Goal: Task Accomplishment & Management: Use online tool/utility

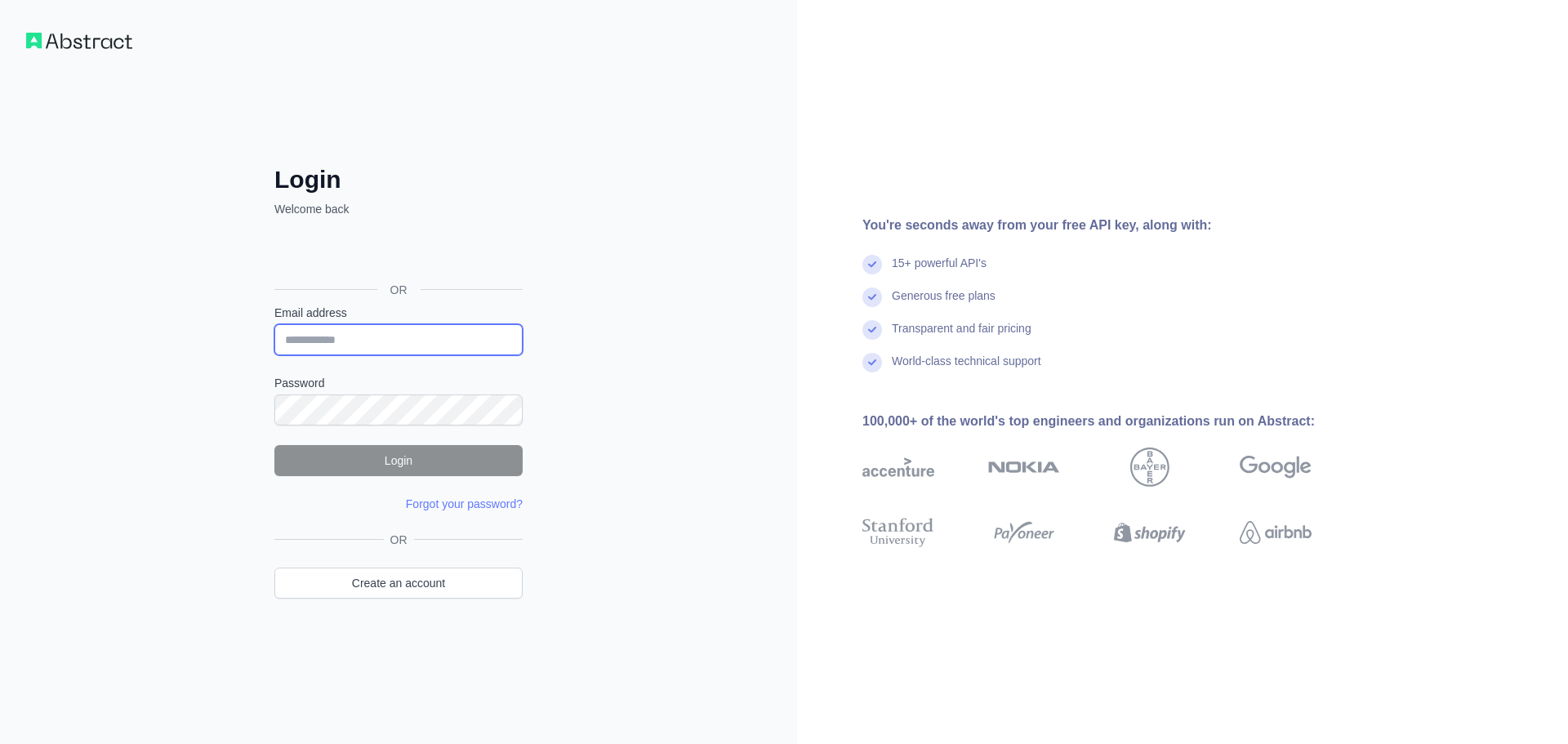
type input "**********"
click at [408, 460] on button "Login" at bounding box center [399, 460] width 248 height 31
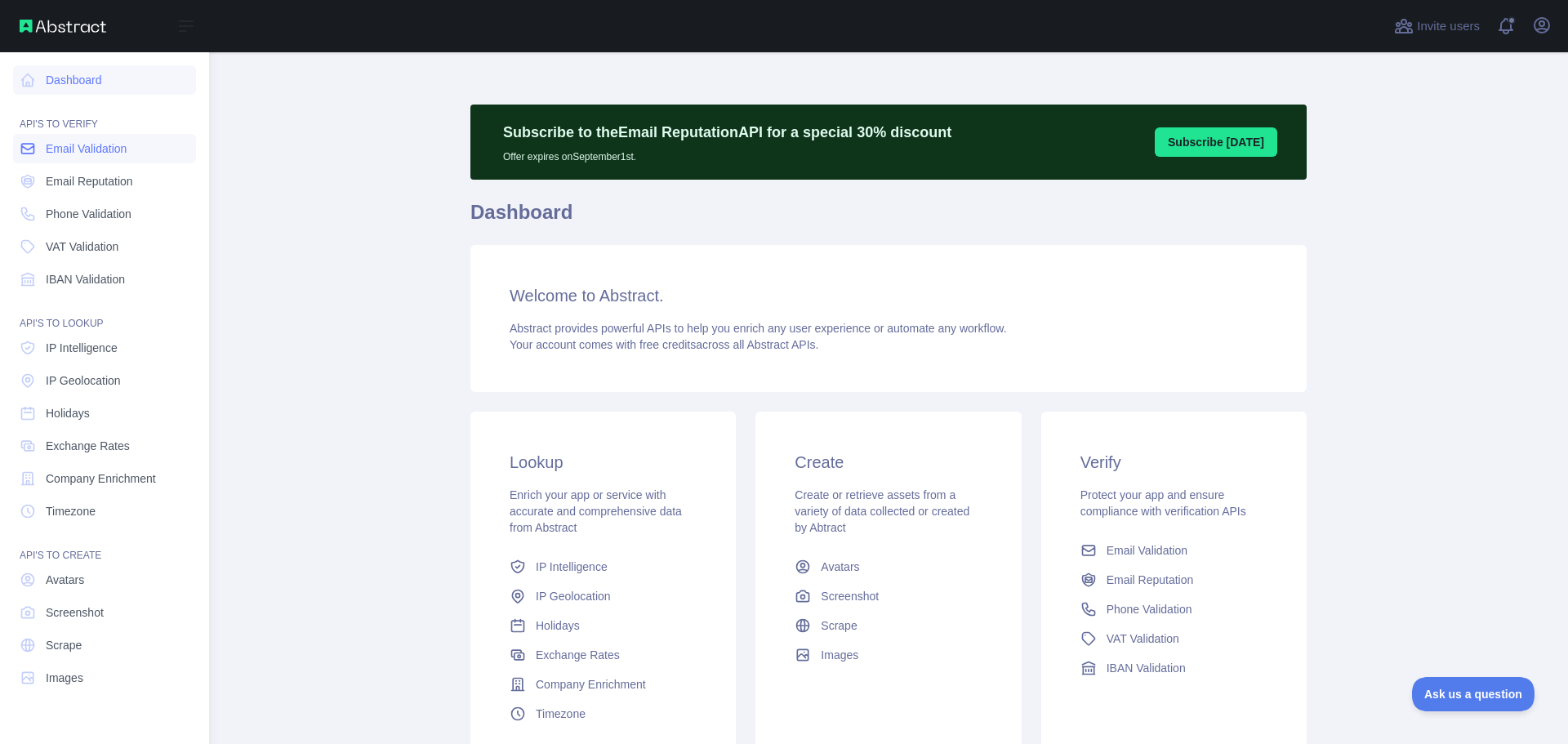
click at [91, 157] on link "Email Validation" at bounding box center [105, 147] width 183 height 29
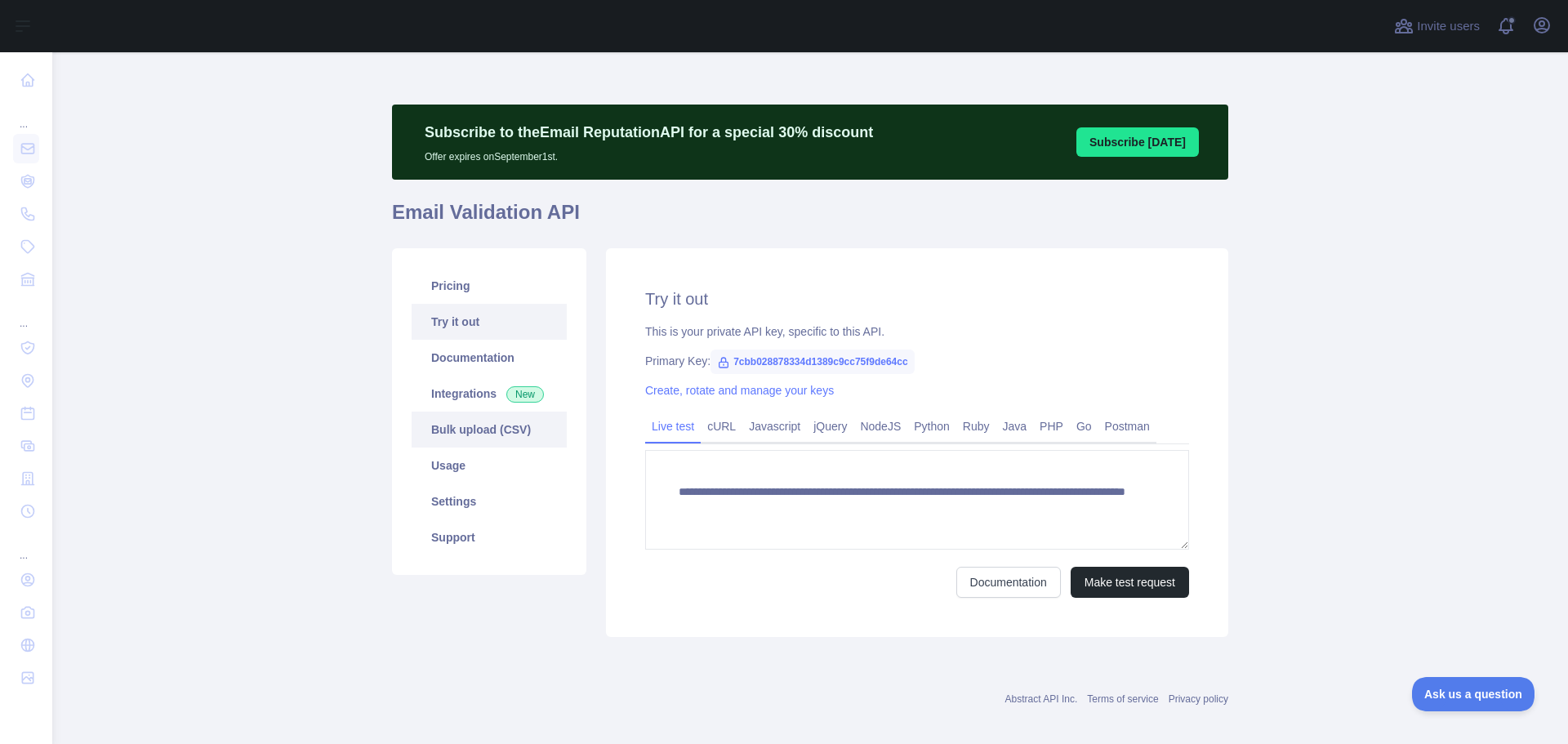
click at [455, 426] on link "Bulk upload (CSV)" at bounding box center [489, 429] width 155 height 35
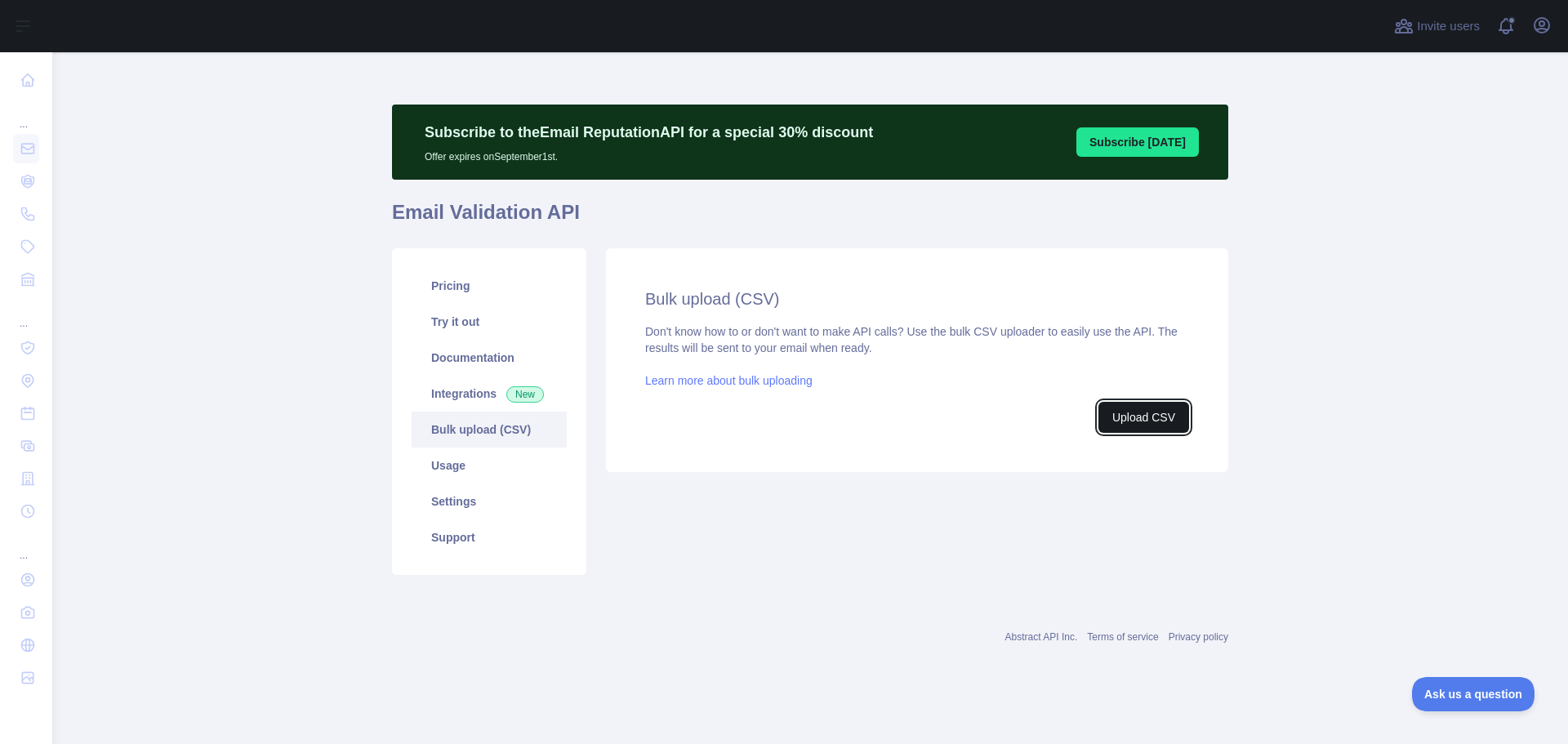
click at [1141, 421] on button "Upload CSV" at bounding box center [1143, 416] width 91 height 31
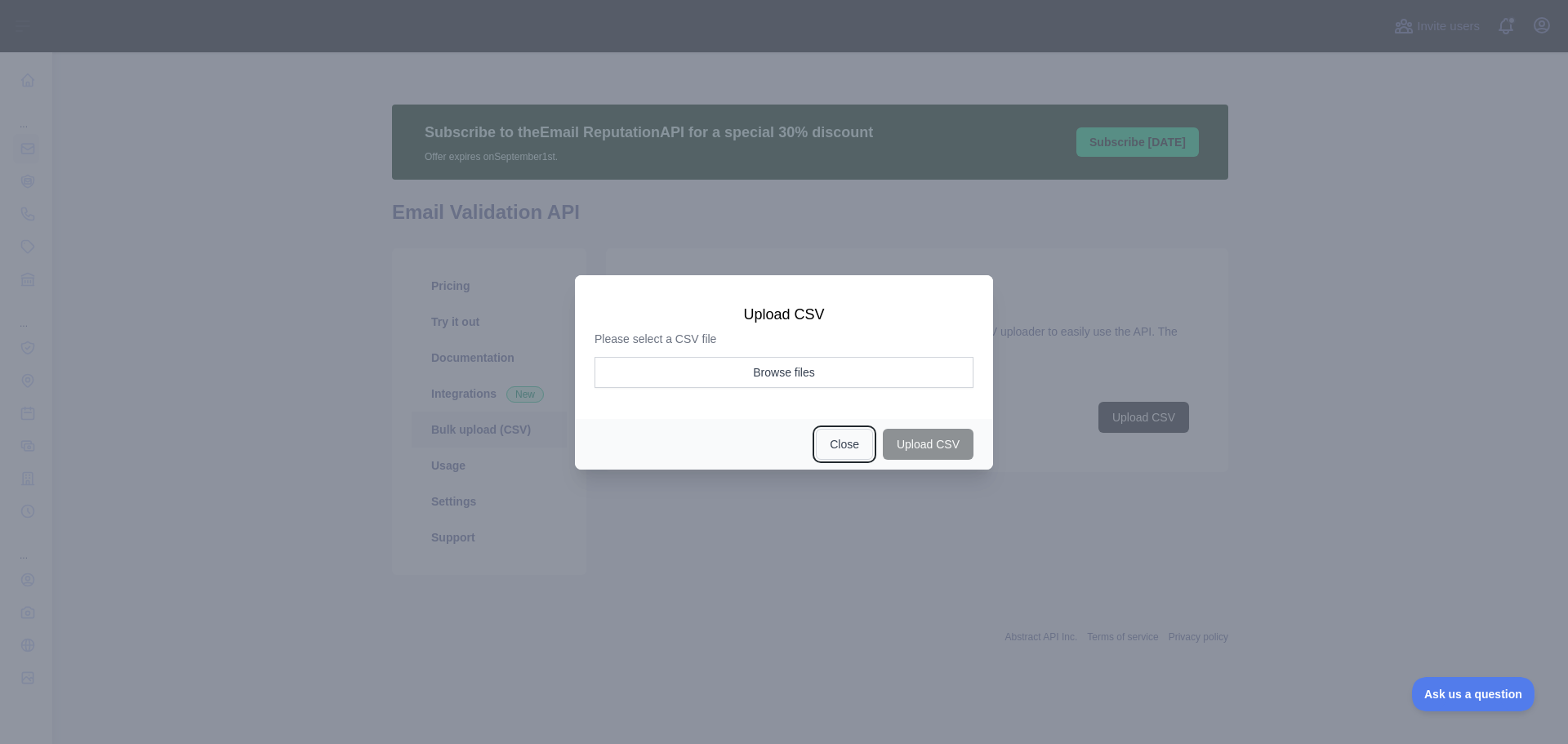
click at [854, 448] on button "Close" at bounding box center [844, 443] width 57 height 31
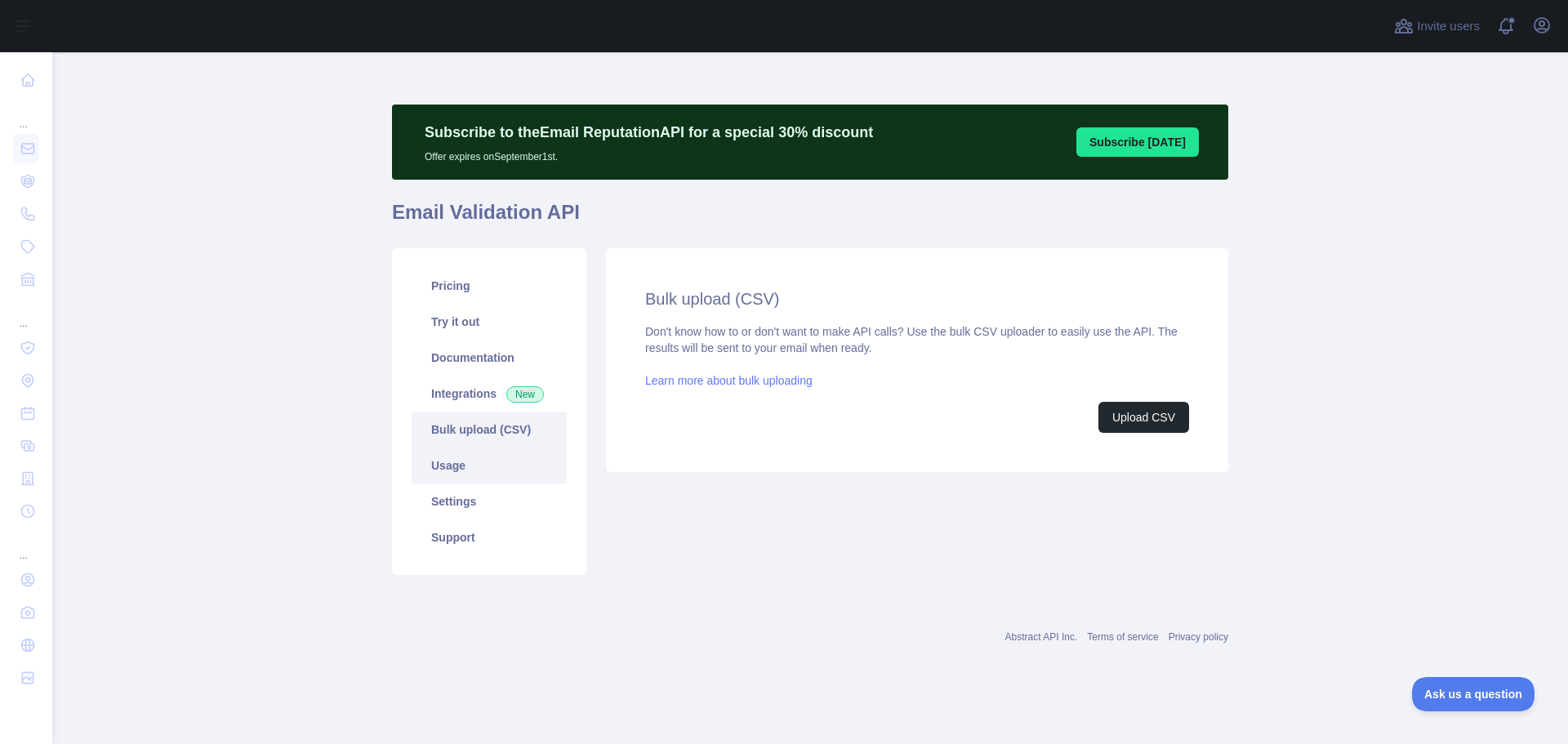
click at [471, 469] on link "Usage" at bounding box center [489, 465] width 155 height 35
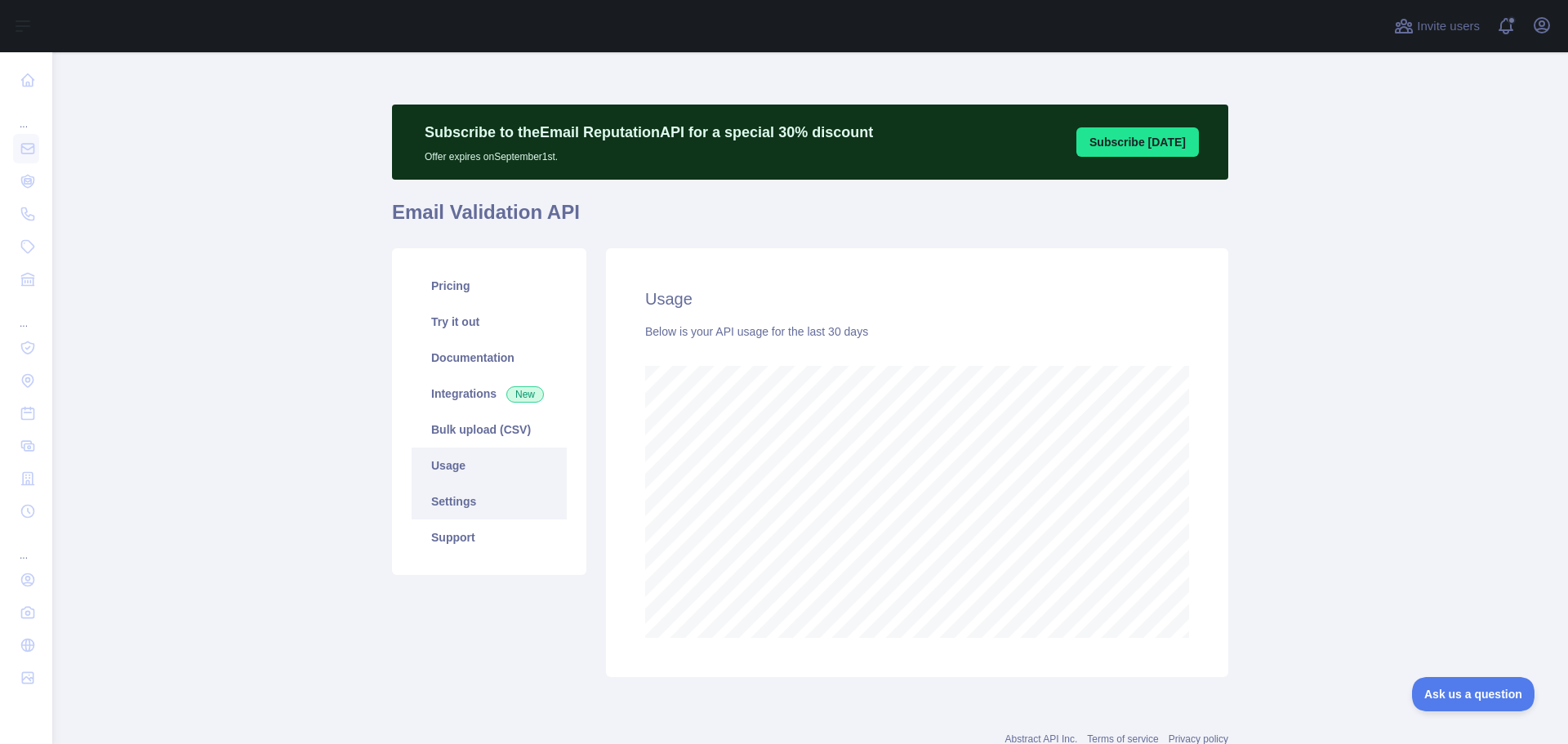
scroll to position [692, 1504]
click at [461, 428] on link "Bulk upload (CSV)" at bounding box center [489, 429] width 155 height 35
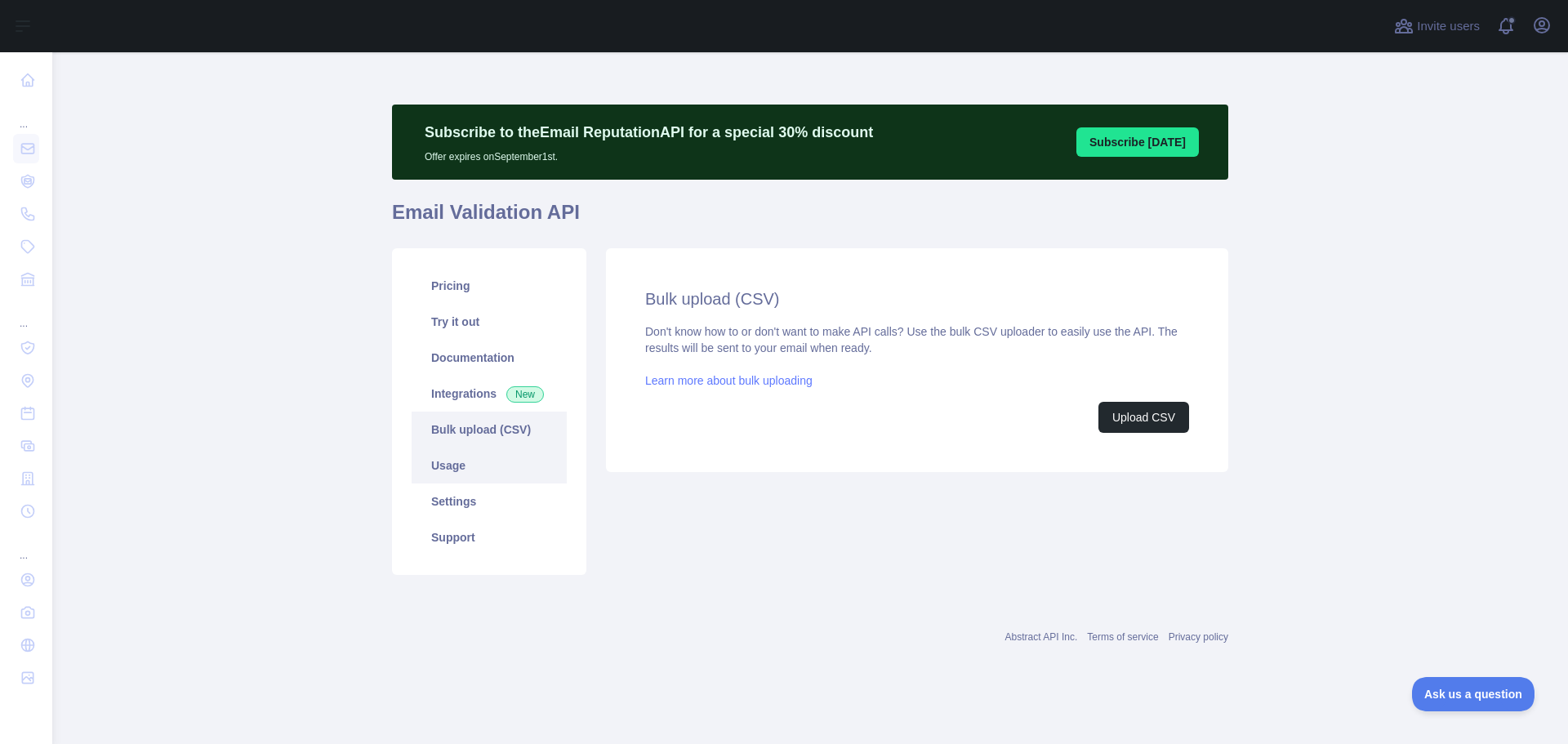
click at [448, 460] on link "Usage" at bounding box center [489, 465] width 155 height 35
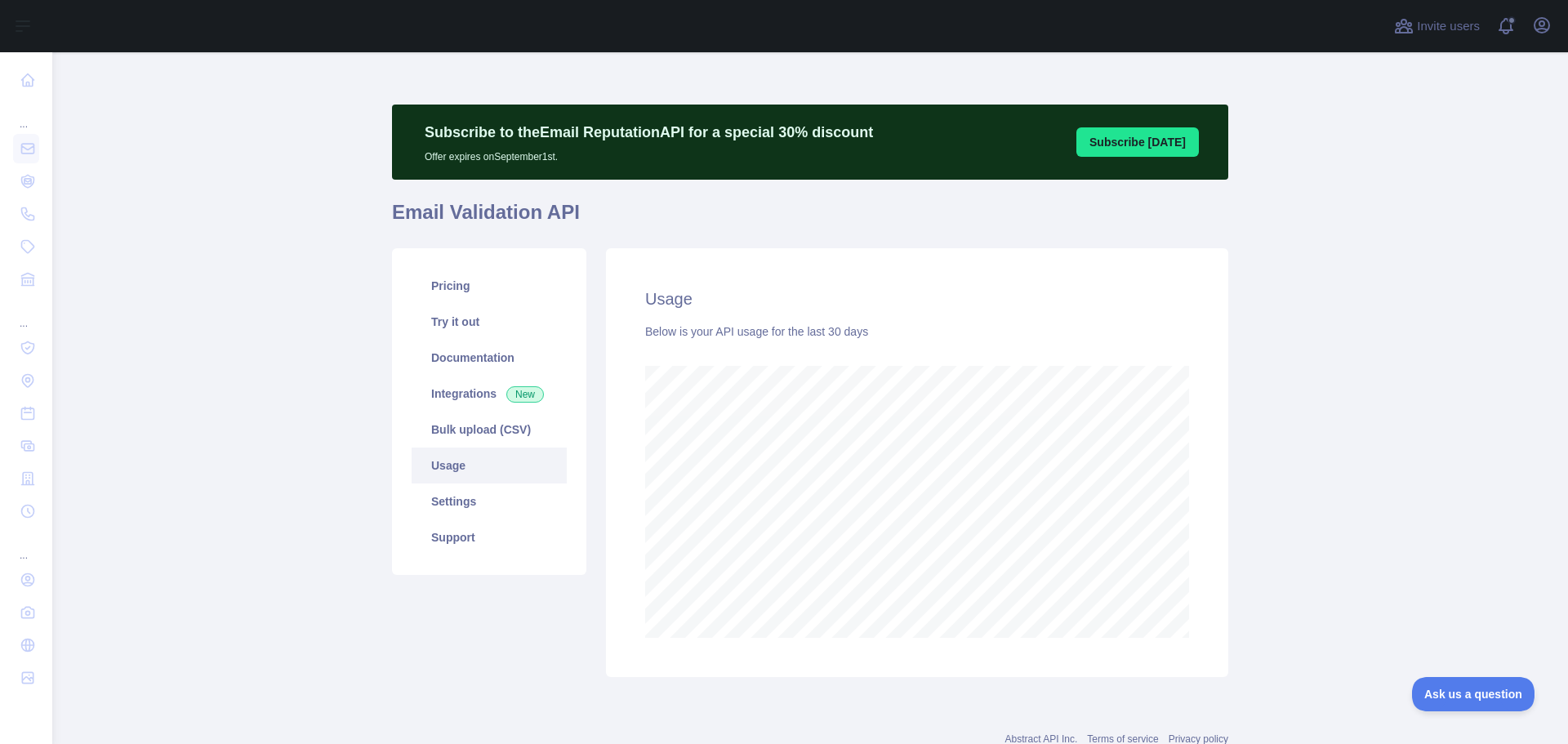
scroll to position [692, 1504]
click at [461, 404] on link "Integrations New" at bounding box center [489, 393] width 155 height 35
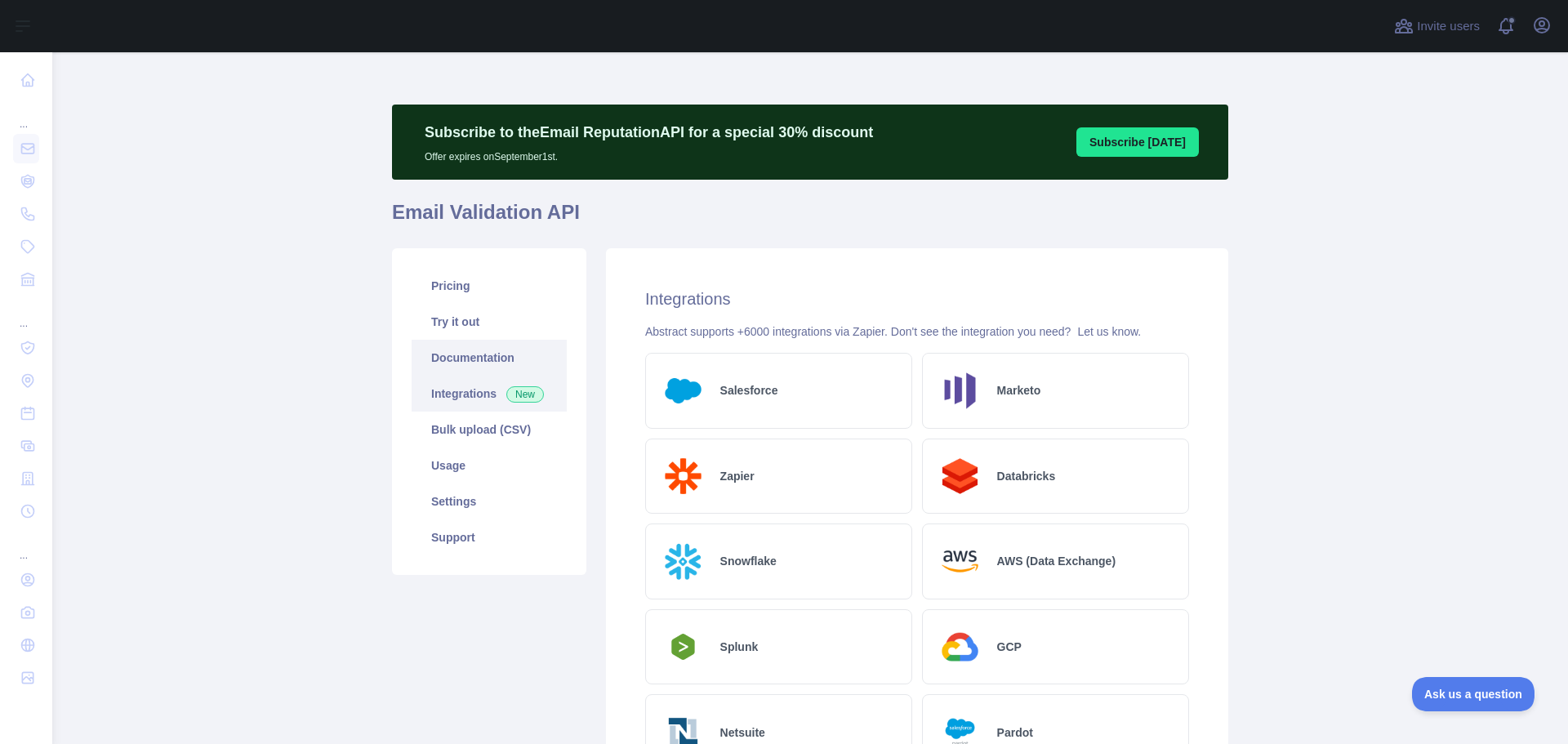
click at [467, 359] on link "Documentation" at bounding box center [489, 358] width 155 height 35
click at [474, 369] on link "Documentation" at bounding box center [489, 358] width 155 height 35
click at [465, 328] on link "Try it out" at bounding box center [489, 321] width 155 height 35
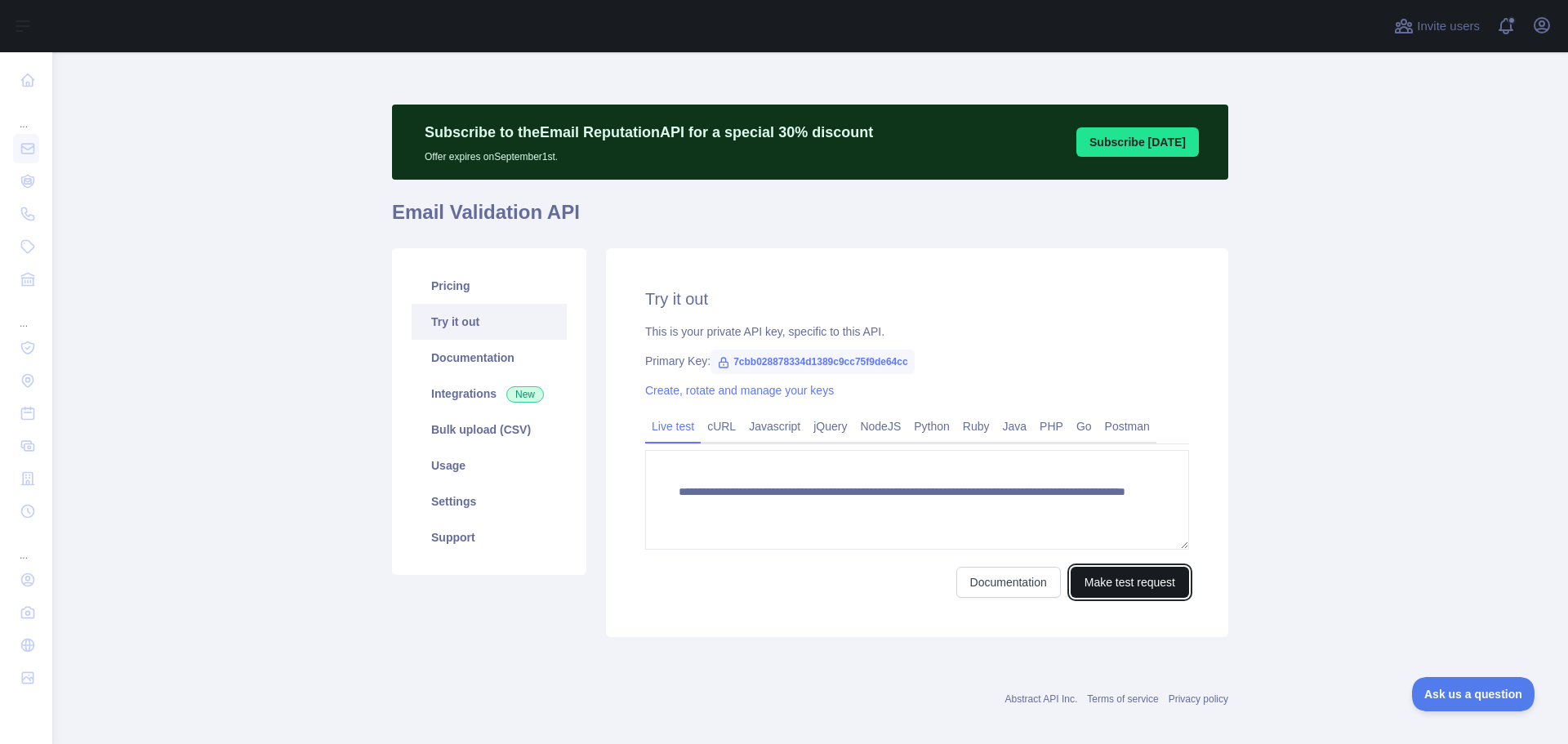
click at [1140, 586] on button "Make test request" at bounding box center [1129, 582] width 119 height 31
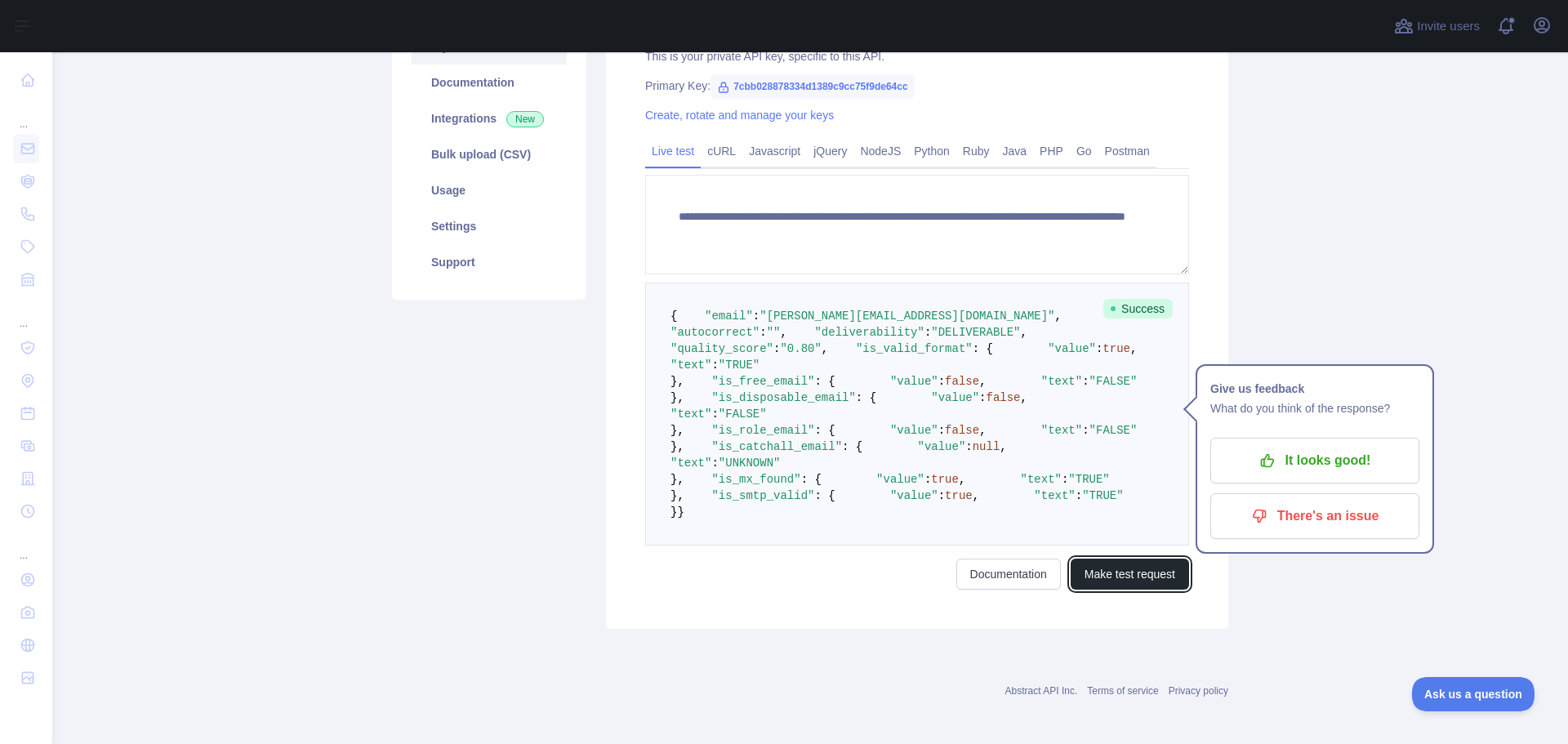
scroll to position [330, 0]
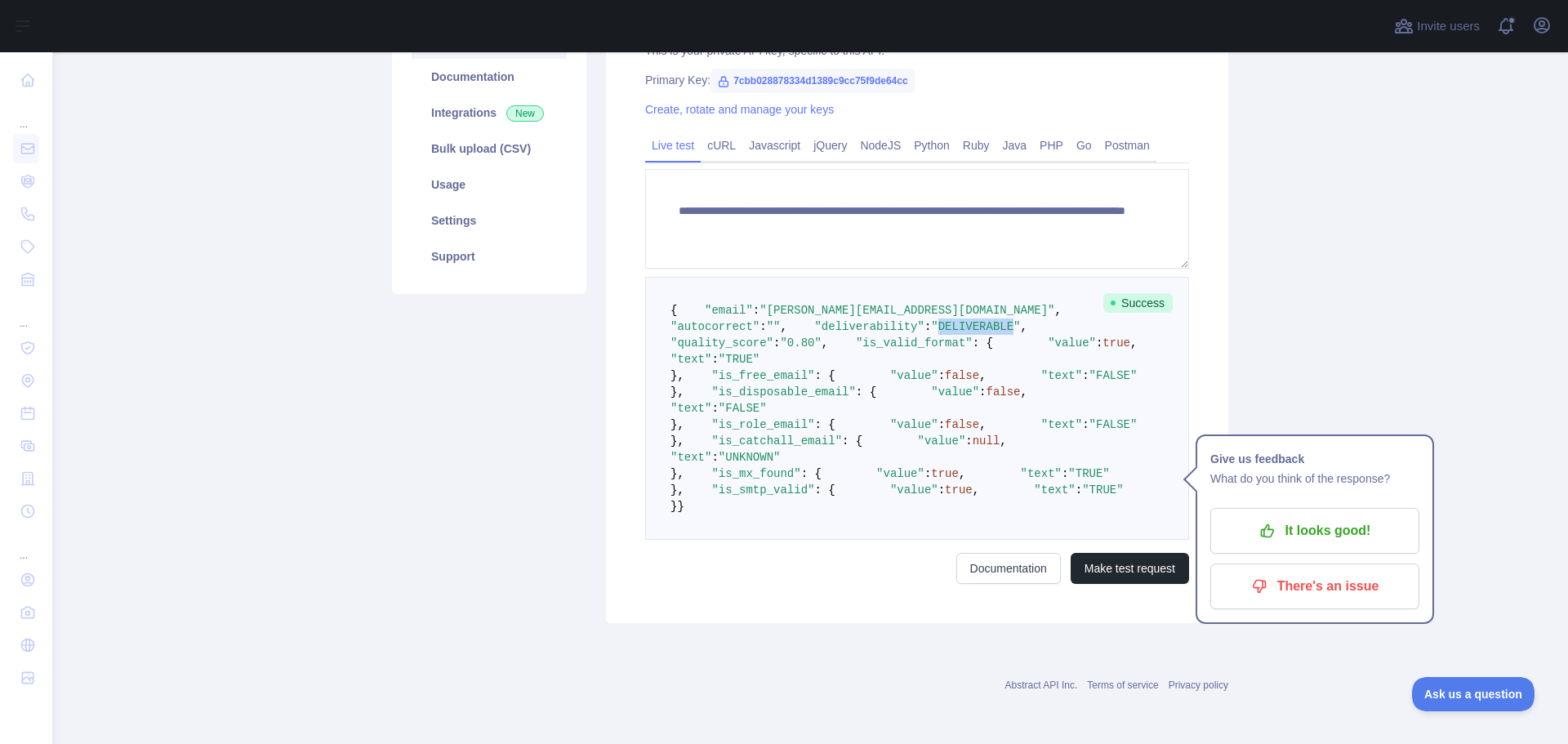
drag, startPoint x: 809, startPoint y: 309, endPoint x: 875, endPoint y: 309, distance: 66.0
click at [931, 320] on span ""DELIVERABLE"" at bounding box center [974, 327] width 89 height 13
drag, startPoint x: 671, startPoint y: 326, endPoint x: 923, endPoint y: 330, distance: 252.0
click at [877, 328] on pre "{ "email" : "alton@admakers.com" , "autocorrect" : "" , "deliverability" : "DEL…" at bounding box center [917, 409] width 544 height 263
click at [921, 330] on pre "{ "email" : "alton@admakers.com" , "autocorrect" : "" , "deliverability" : "DEL…" at bounding box center [917, 409] width 544 height 263
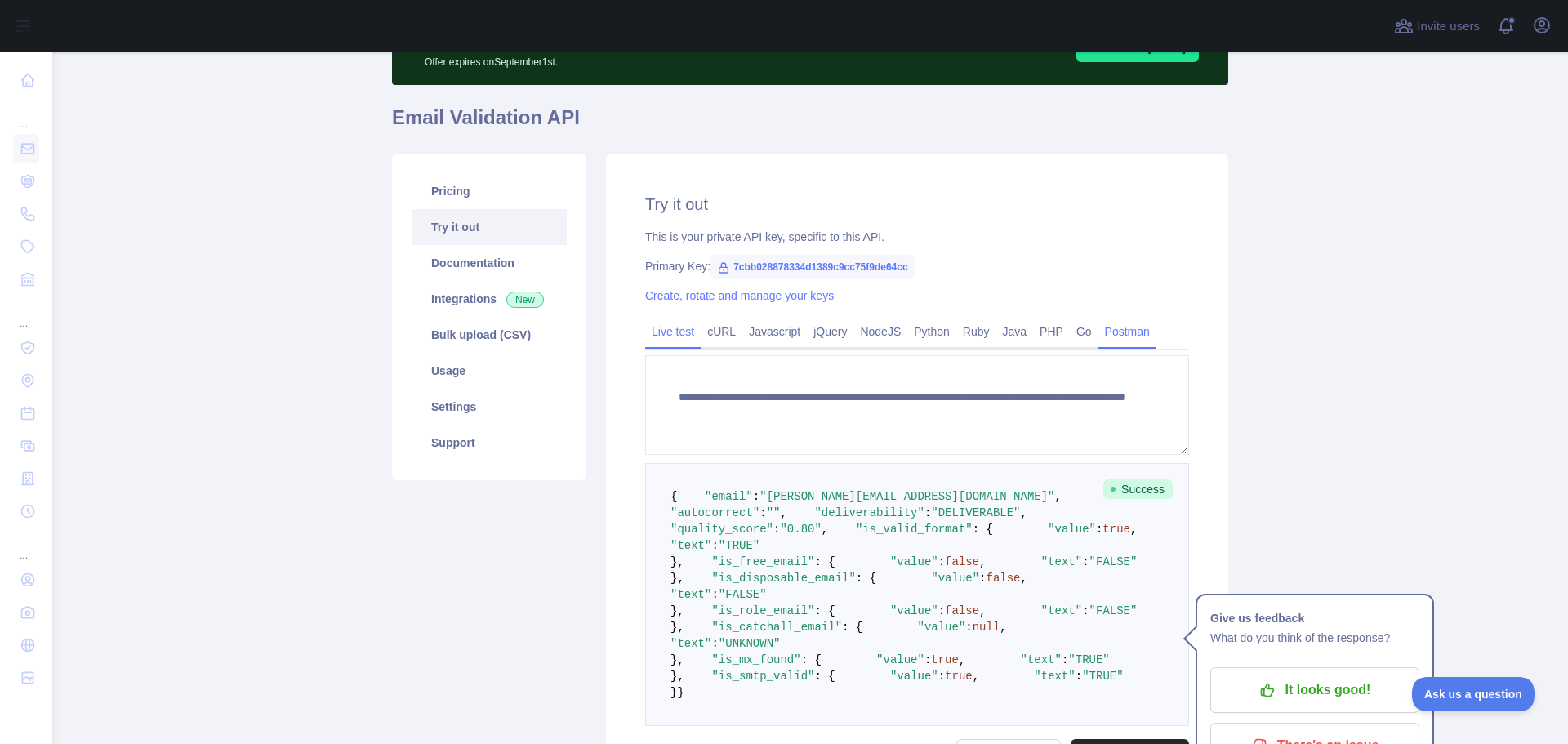
scroll to position [0, 0]
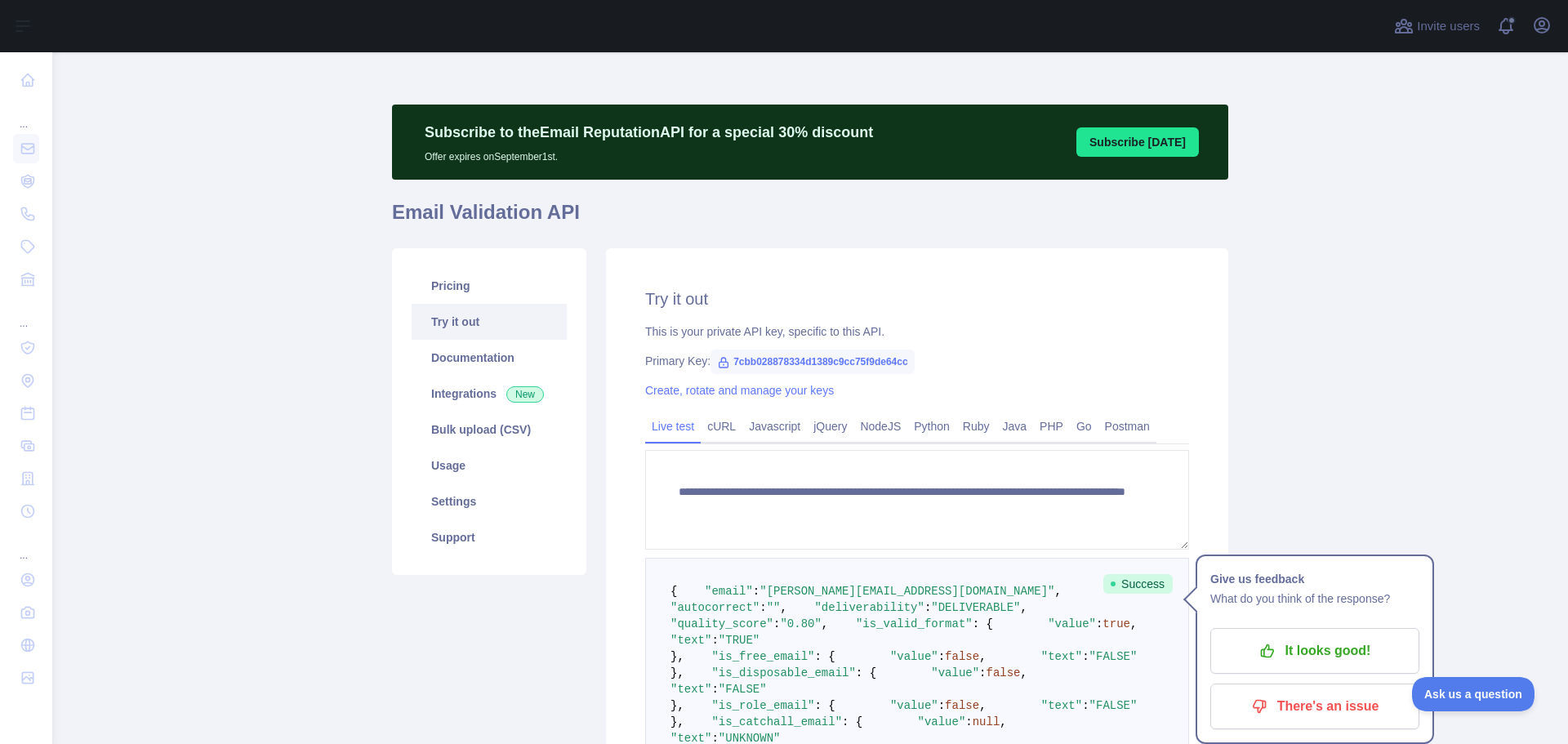
click at [1295, 505] on main "**********" at bounding box center [810, 398] width 1516 height 692
click at [471, 290] on link "Pricing" at bounding box center [489, 286] width 155 height 35
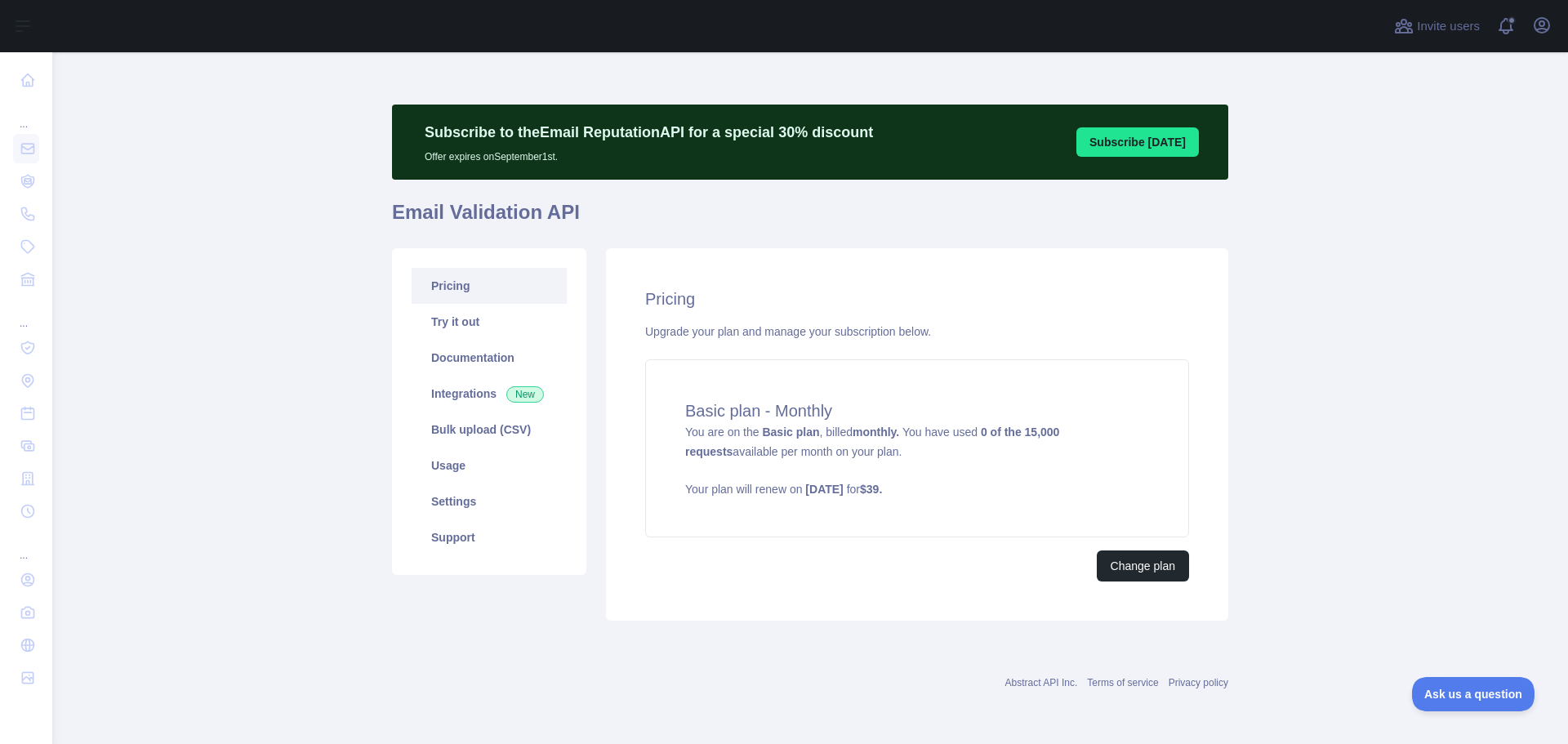
click at [1323, 447] on main "Subscribe to the Email Reputation API for a special 30 % discount Offer expires…" at bounding box center [810, 398] width 1516 height 692
click at [457, 327] on link "Try it out" at bounding box center [489, 321] width 155 height 35
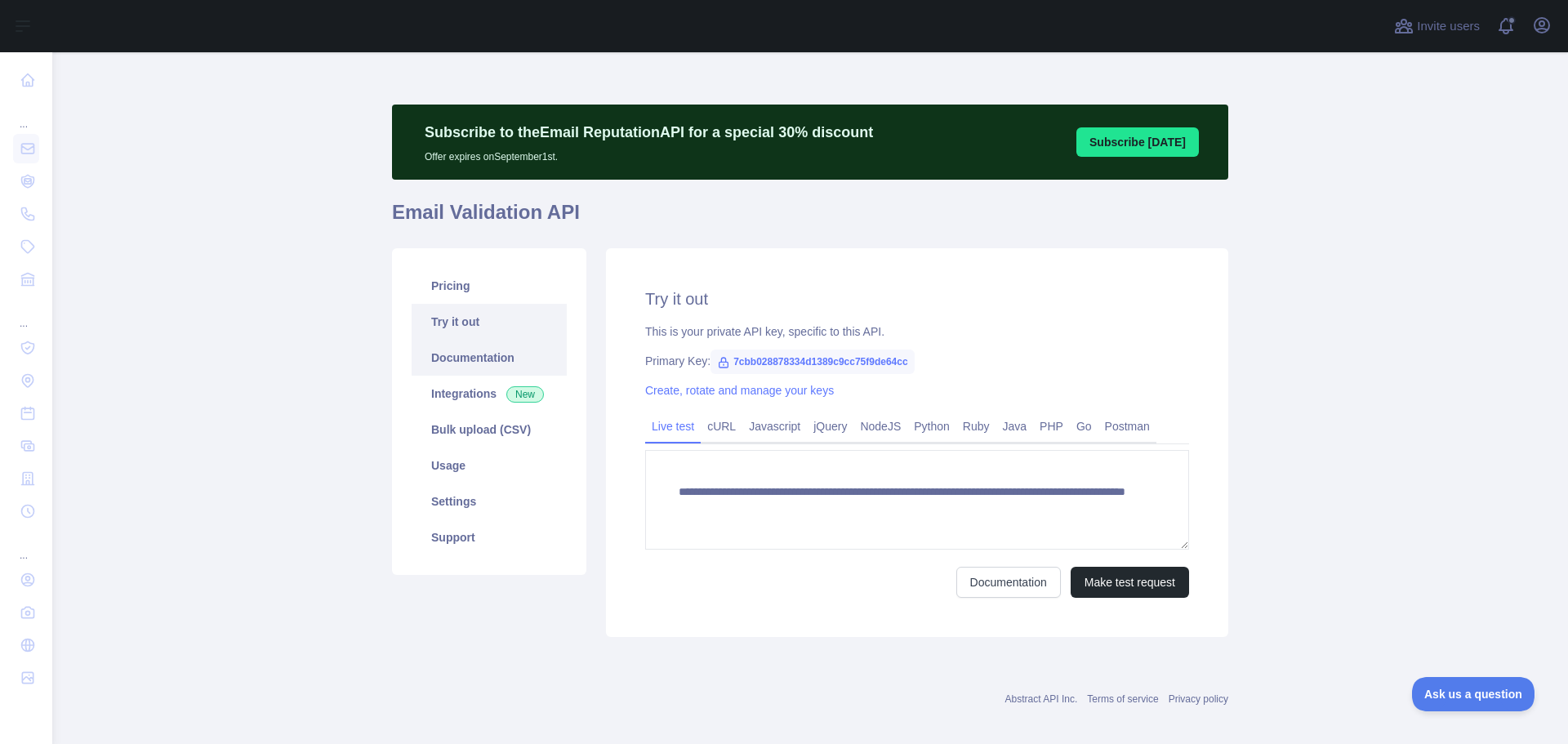
click at [466, 356] on link "Documentation" at bounding box center [489, 358] width 155 height 35
click at [438, 466] on link "Usage" at bounding box center [489, 465] width 155 height 35
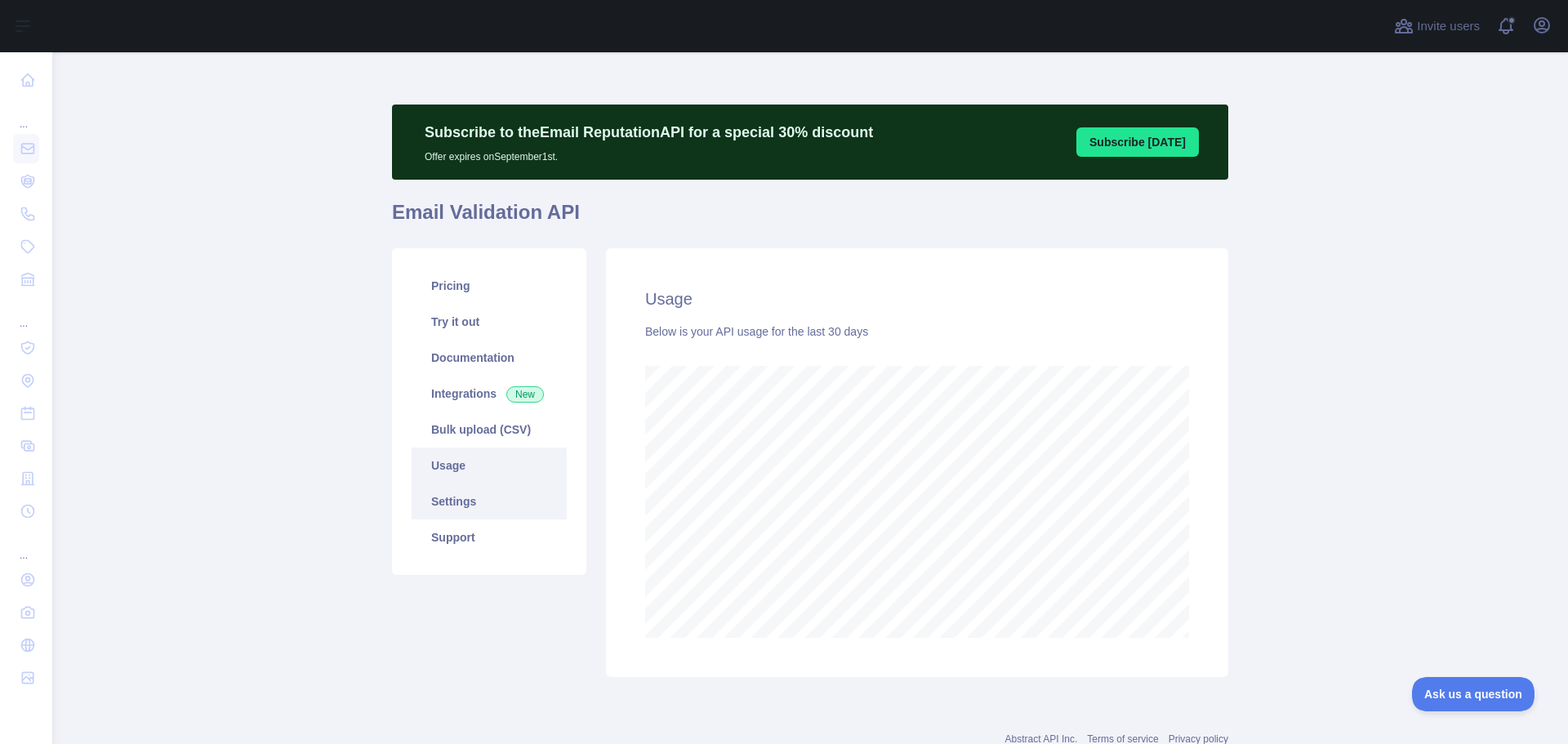
scroll to position [692, 1504]
click at [454, 501] on link "Settings" at bounding box center [489, 501] width 155 height 35
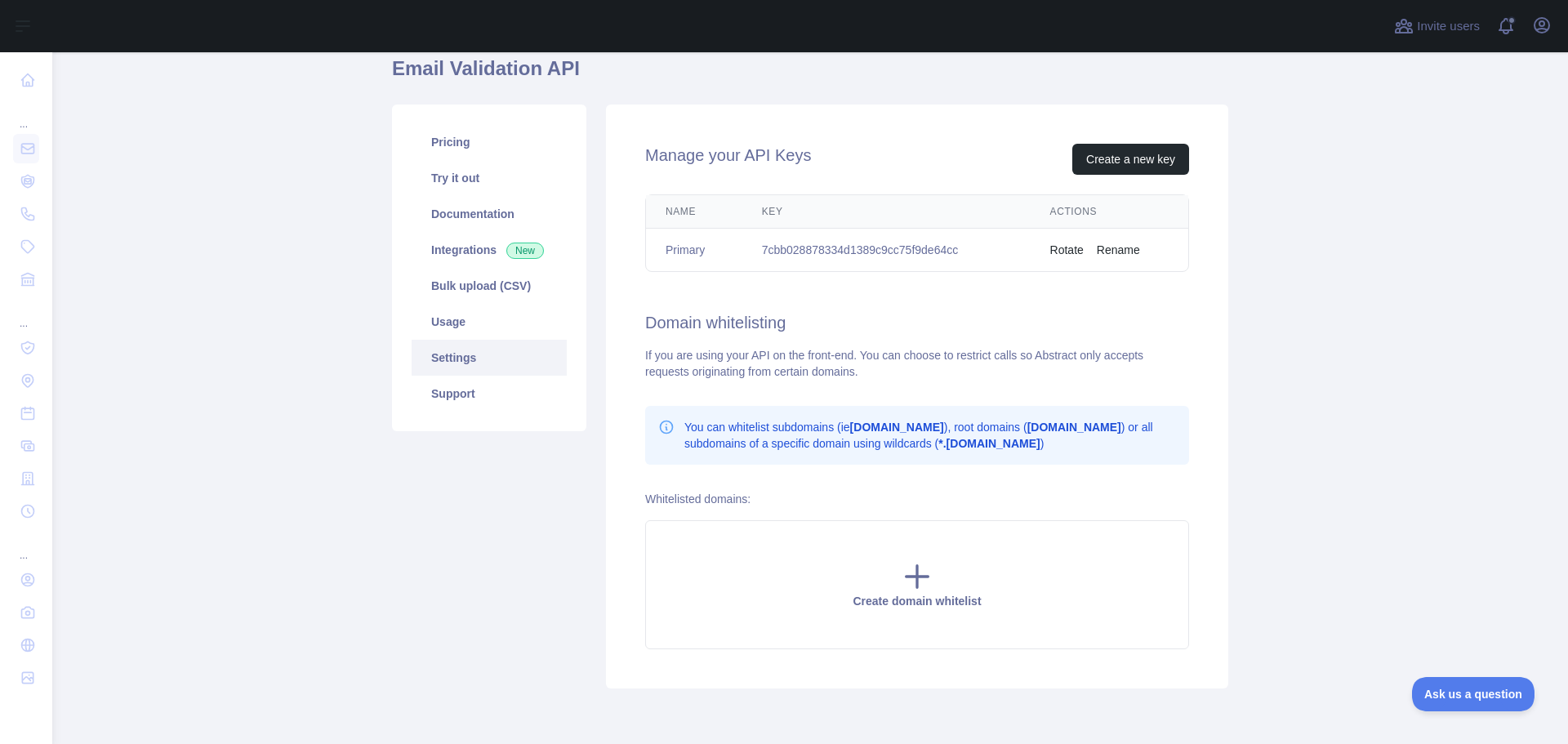
scroll to position [209, 0]
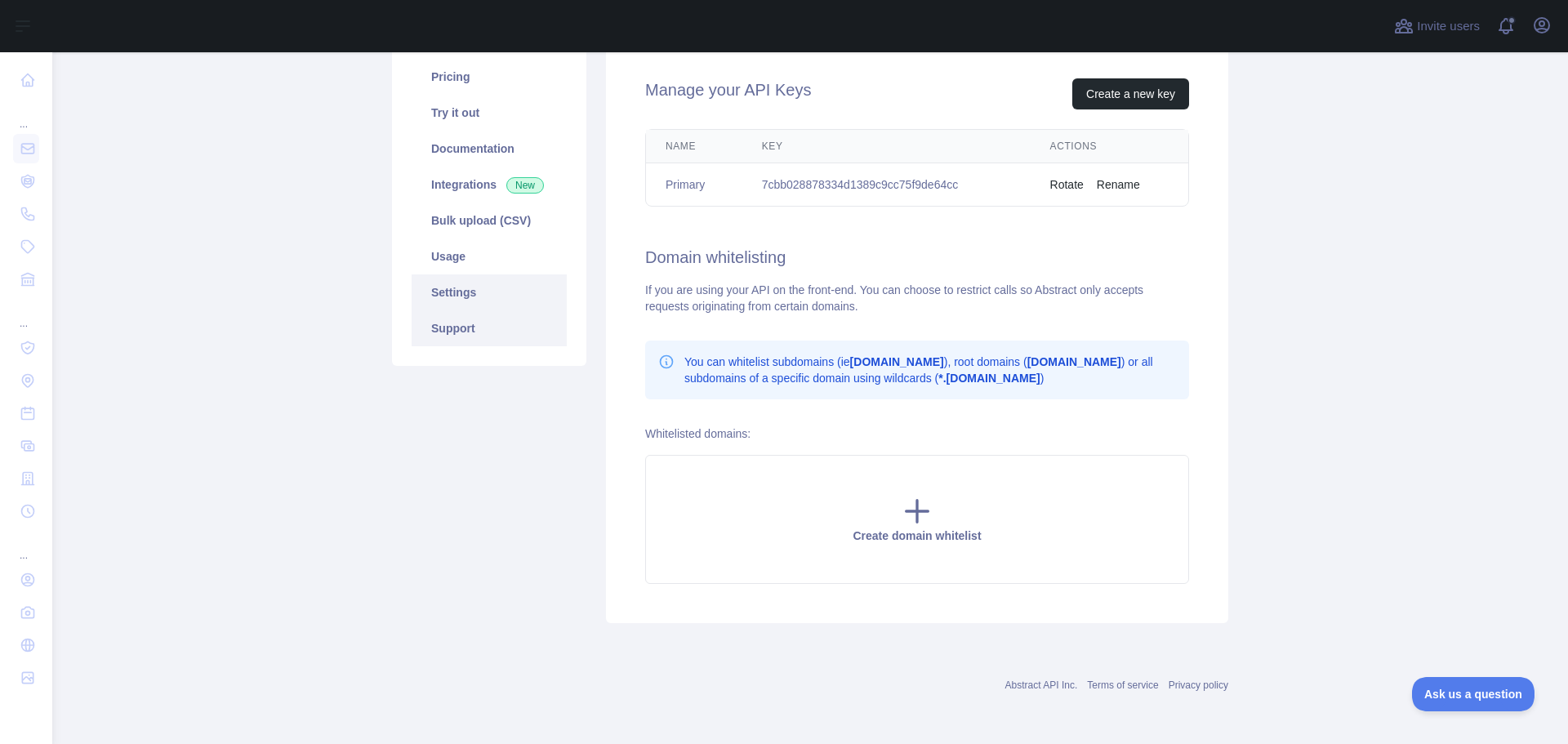
click at [456, 336] on link "Support" at bounding box center [489, 328] width 155 height 35
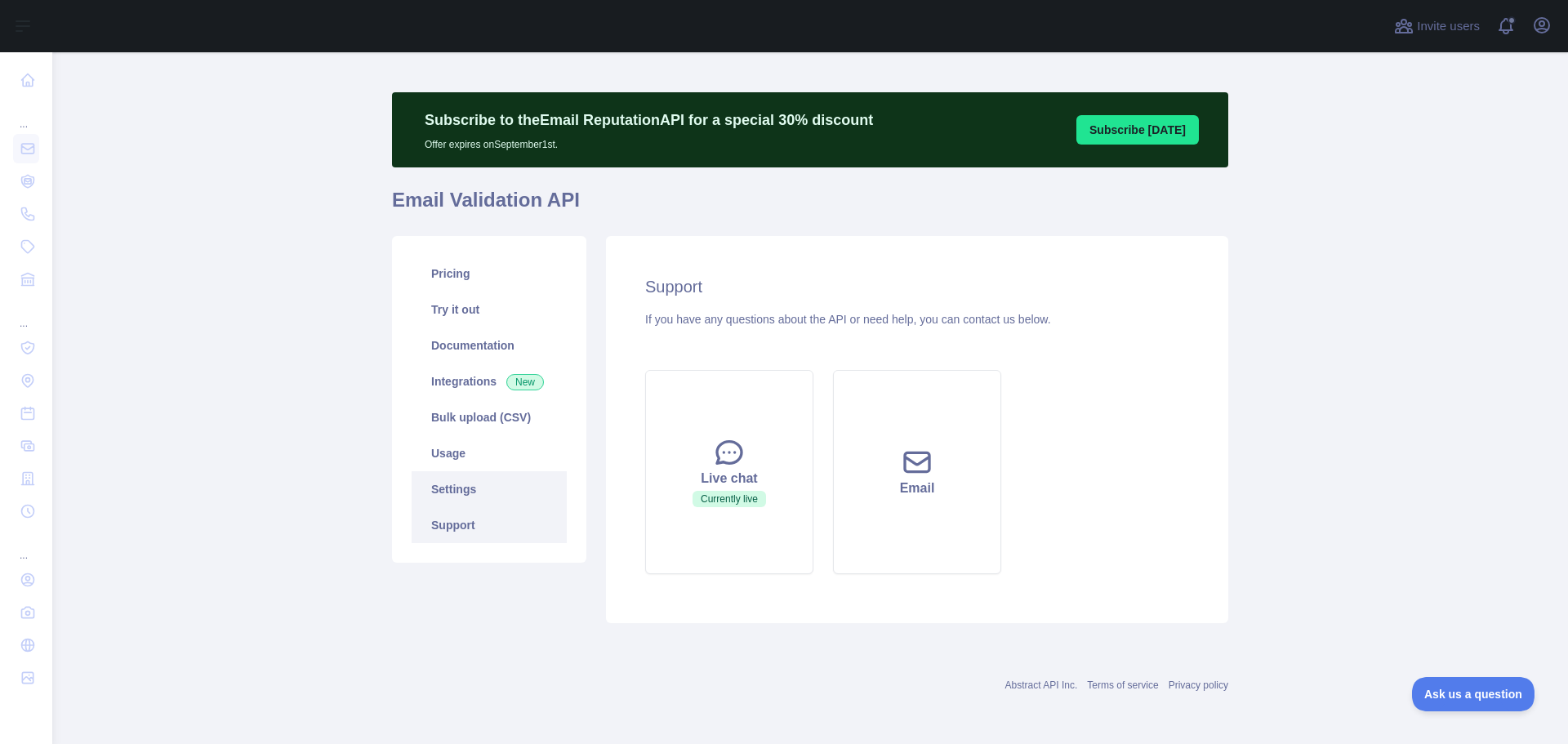
click at [463, 490] on link "Settings" at bounding box center [489, 489] width 155 height 35
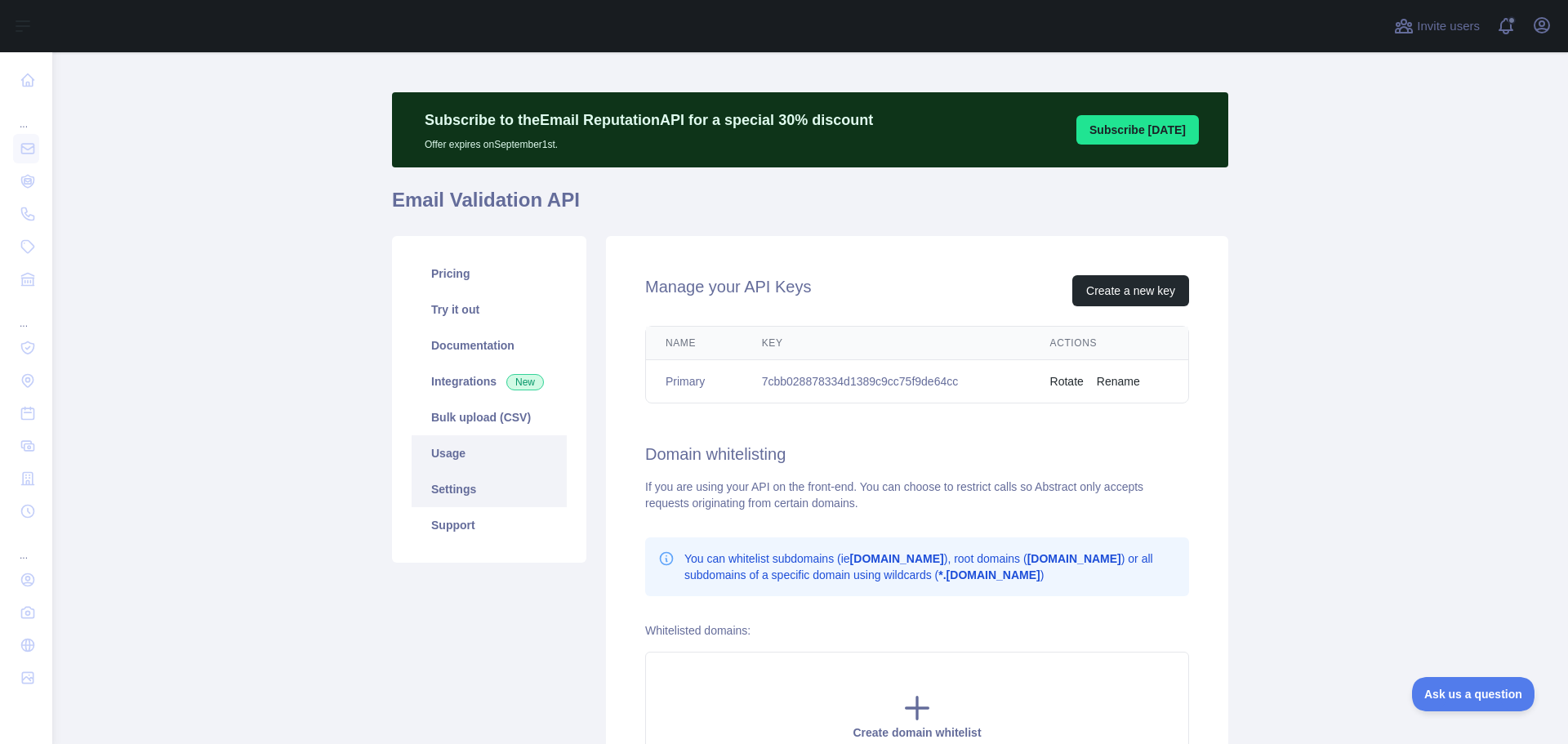
click at [453, 459] on link "Usage" at bounding box center [489, 453] width 155 height 35
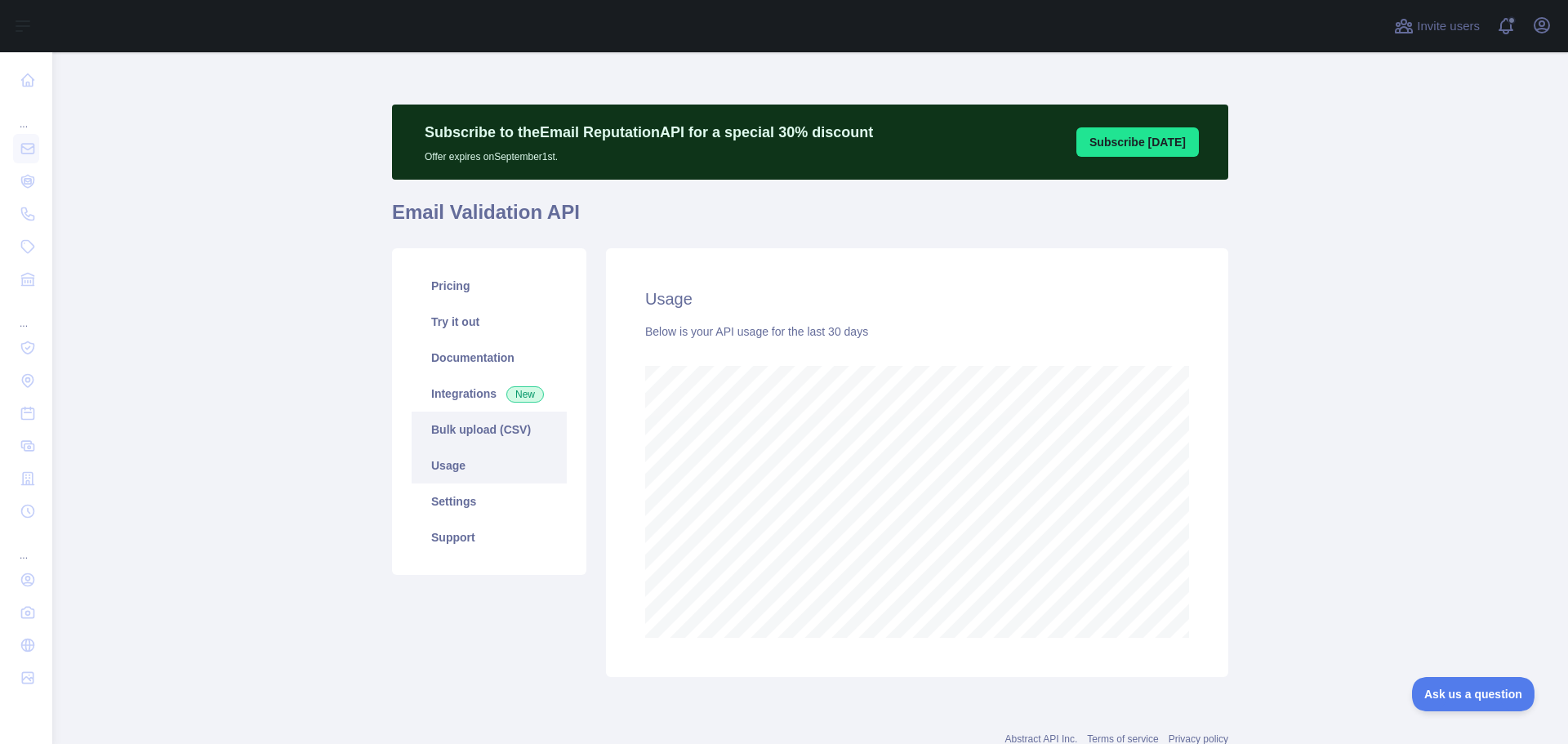
scroll to position [692, 1504]
click at [460, 425] on link "Bulk upload (CSV)" at bounding box center [489, 429] width 155 height 35
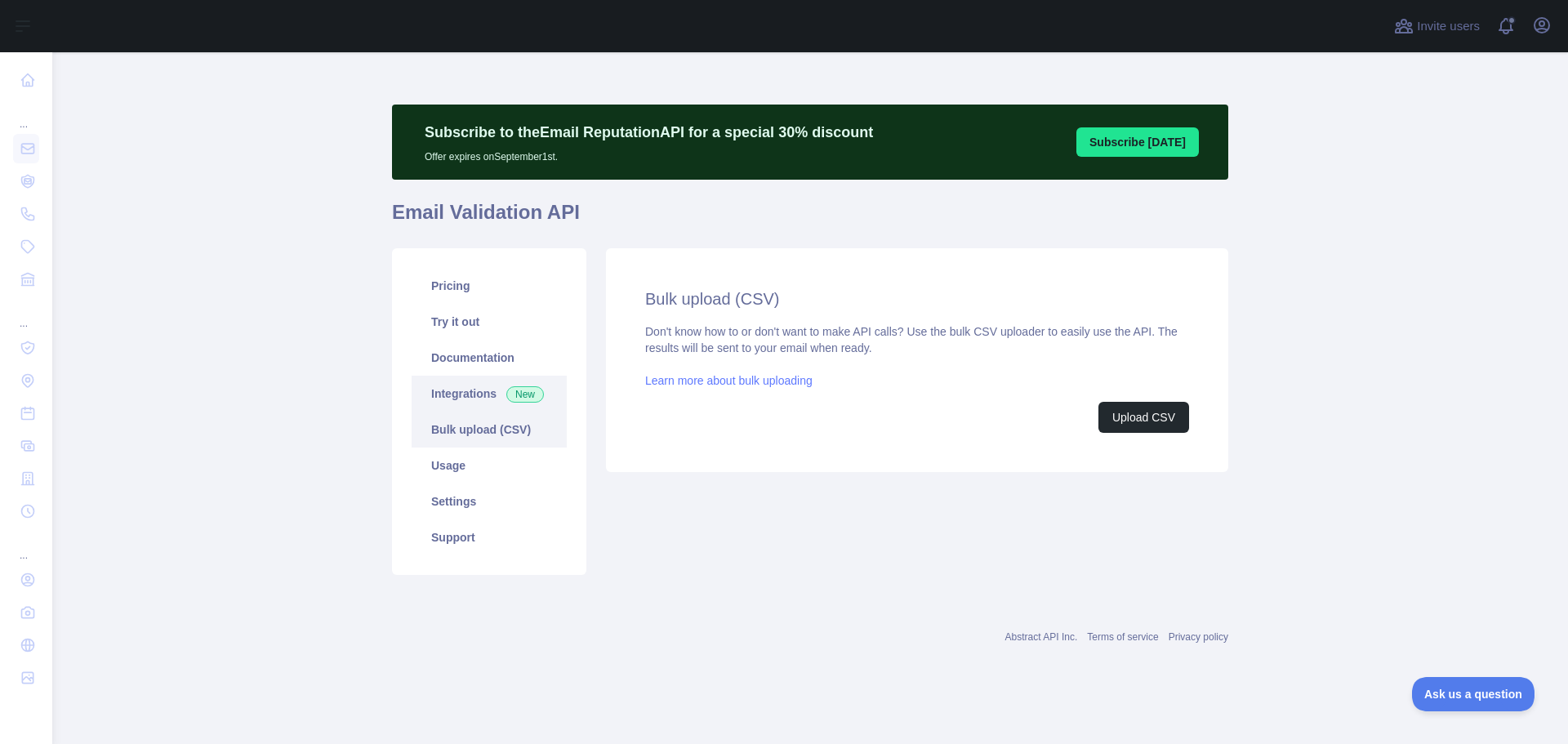
click at [461, 401] on link "Integrations New" at bounding box center [489, 393] width 155 height 35
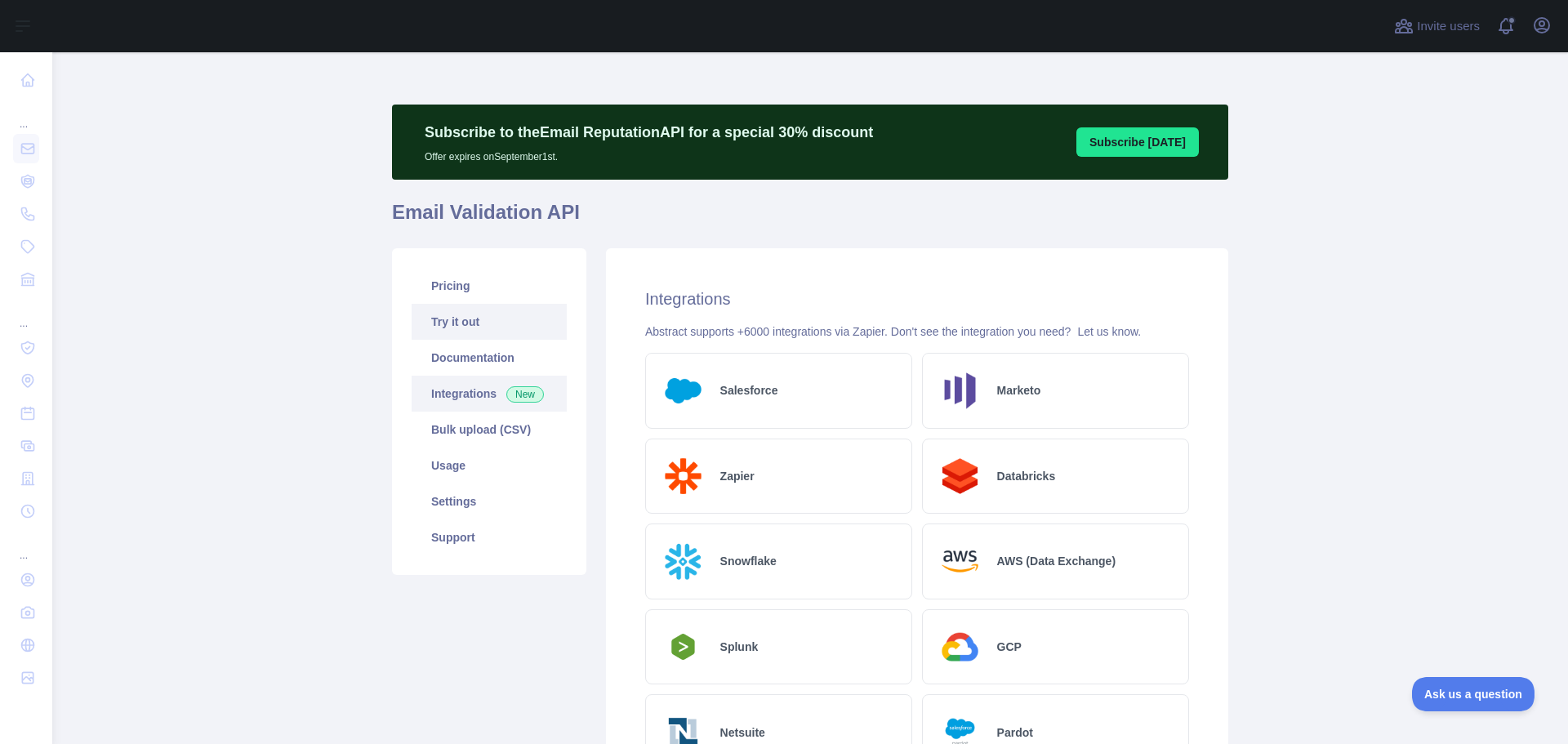
click at [454, 320] on link "Try it out" at bounding box center [489, 321] width 155 height 35
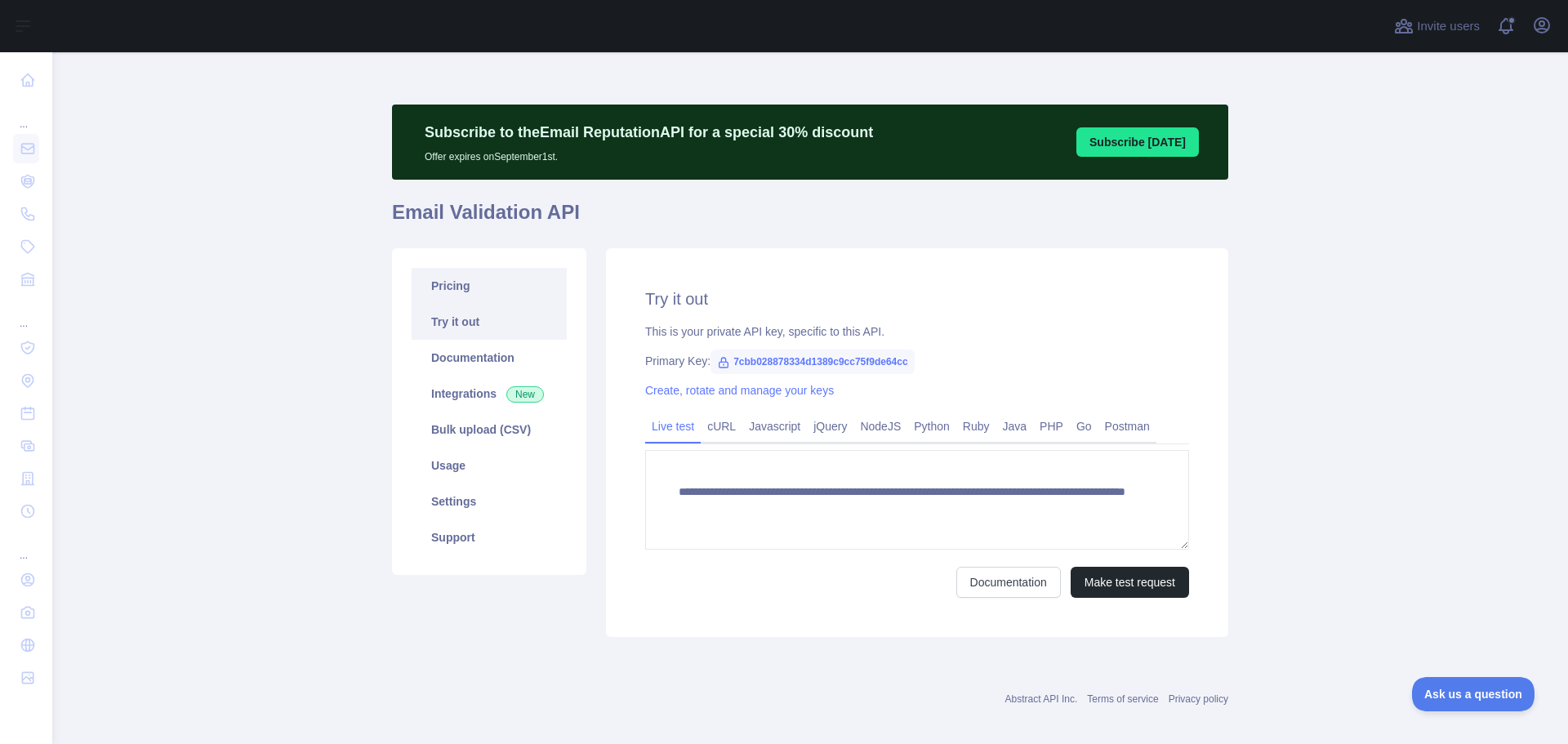
click at [455, 298] on link "Pricing" at bounding box center [489, 286] width 155 height 35
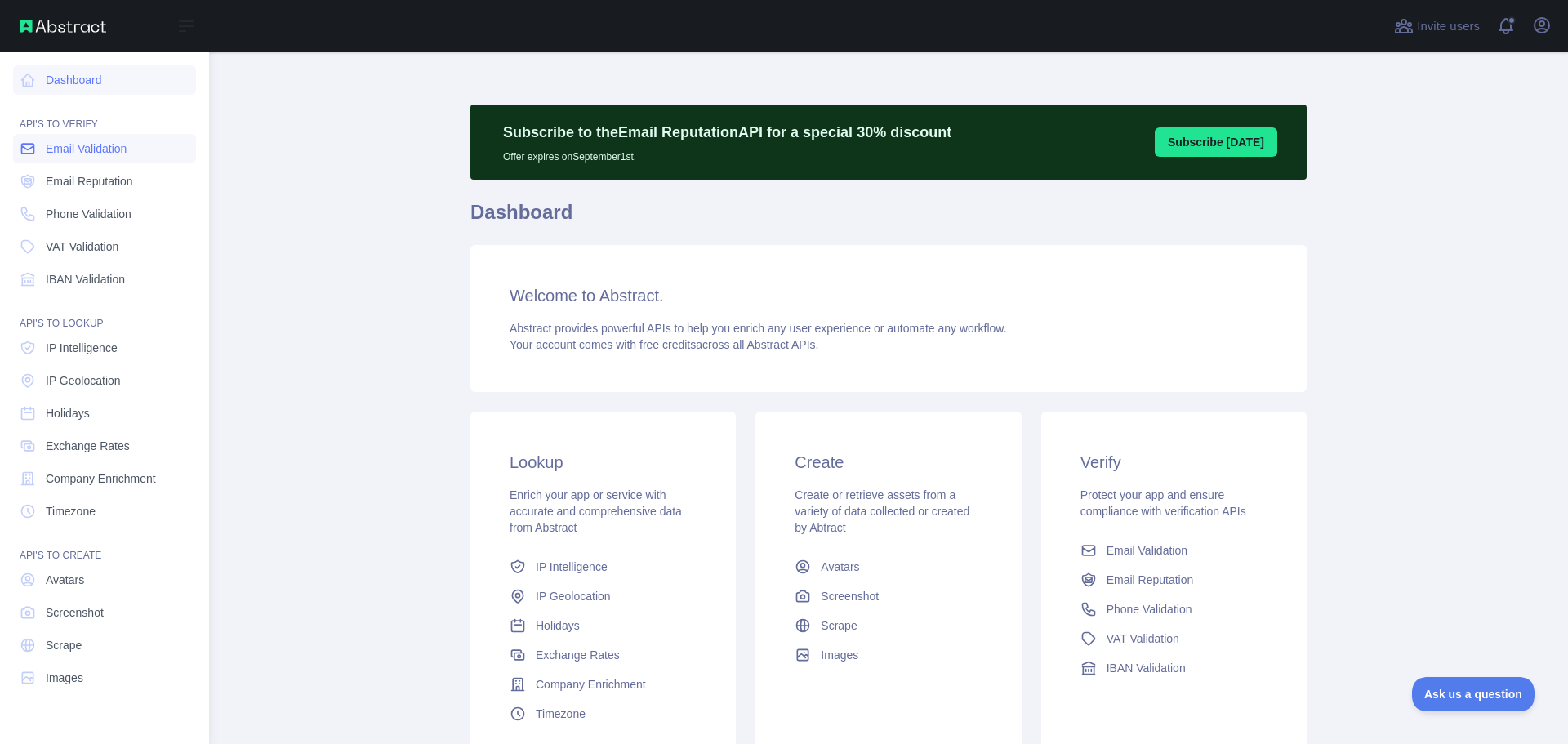
click at [20, 152] on icon at bounding box center [27, 147] width 16 height 16
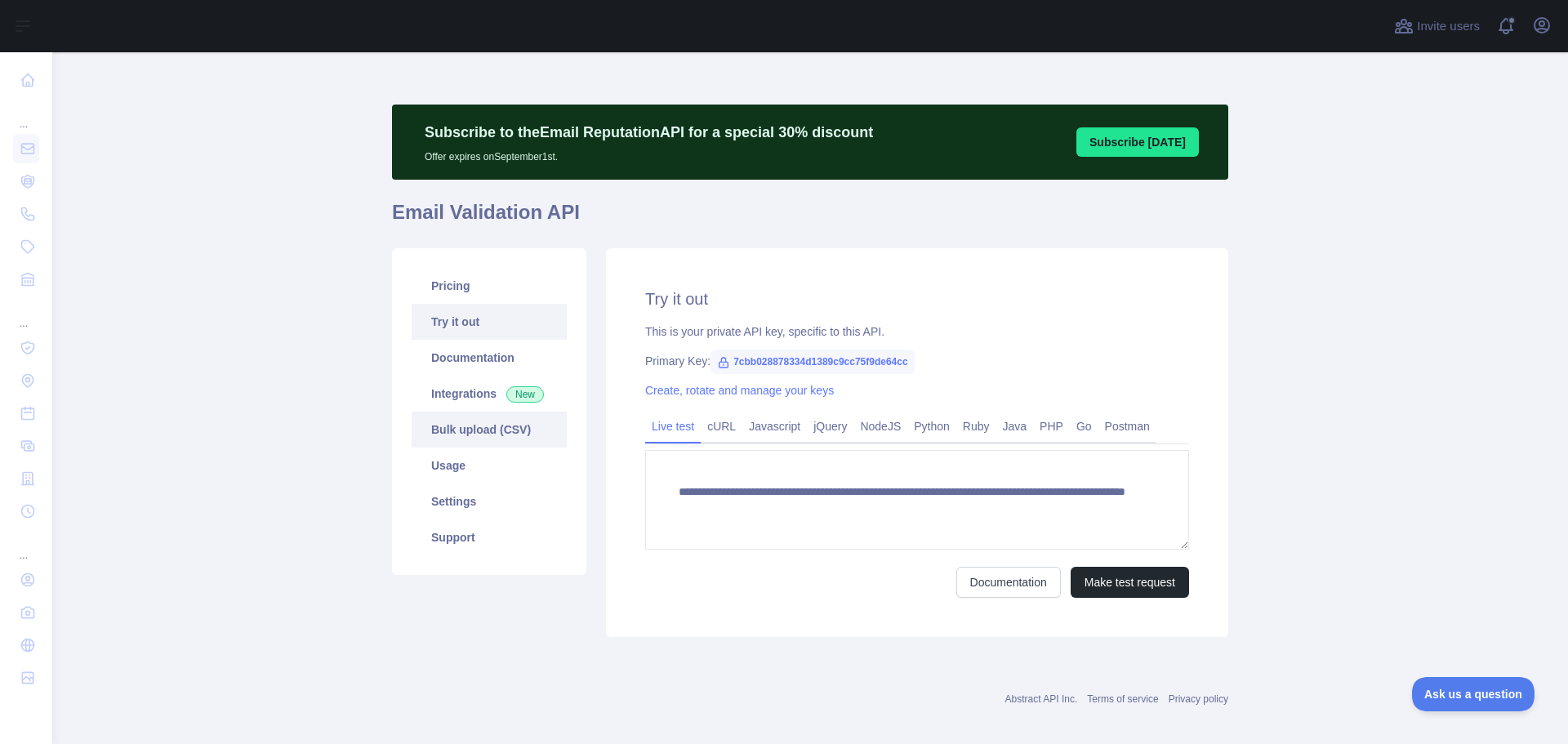
click at [469, 430] on link "Bulk upload (CSV)" at bounding box center [489, 429] width 155 height 35
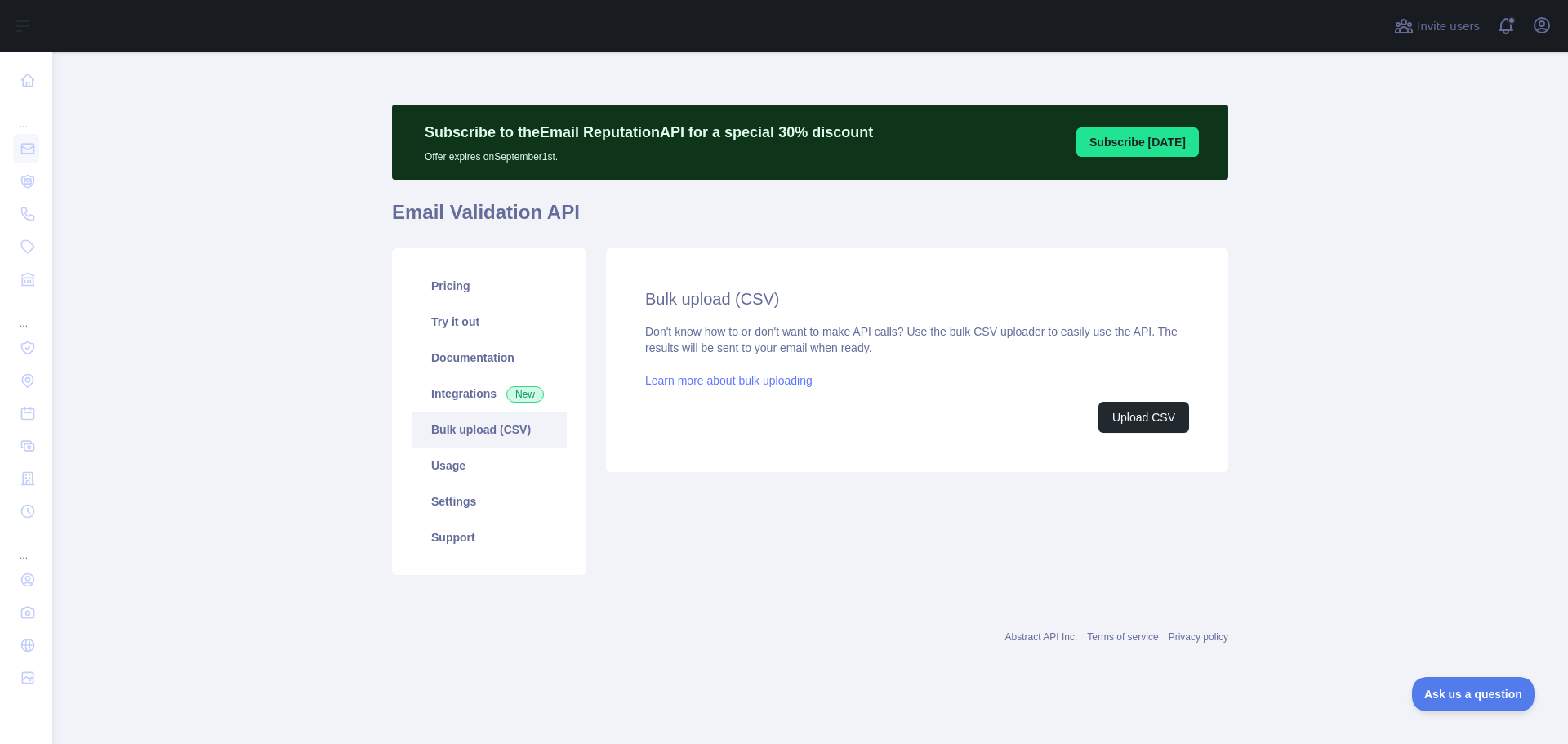
click at [760, 386] on link "Learn more about bulk uploading" at bounding box center [728, 381] width 167 height 13
click at [1119, 414] on button "Upload CSV" at bounding box center [1143, 416] width 91 height 31
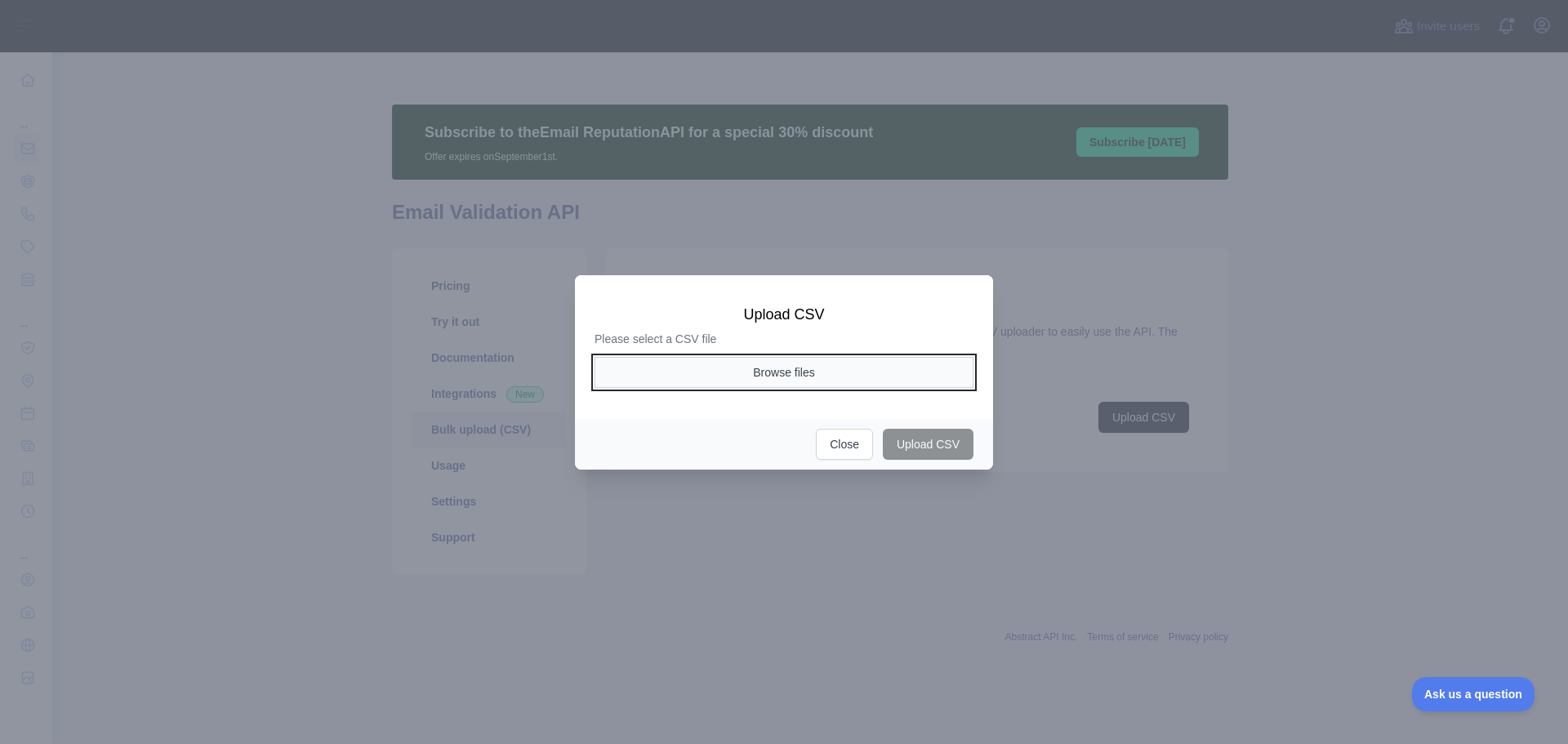
click at [788, 380] on button "Browse files" at bounding box center [784, 372] width 379 height 31
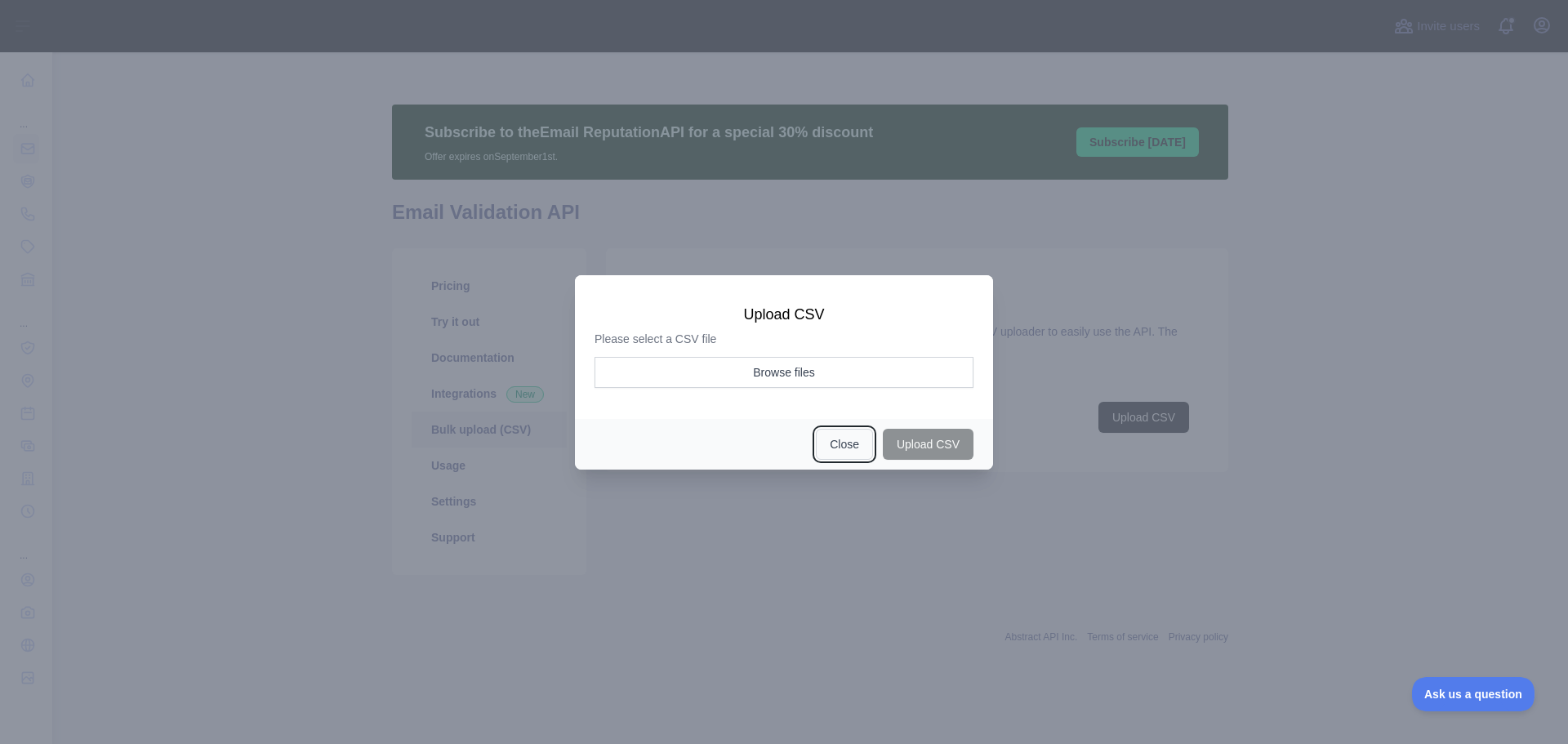
click at [840, 447] on button "Close" at bounding box center [844, 443] width 57 height 31
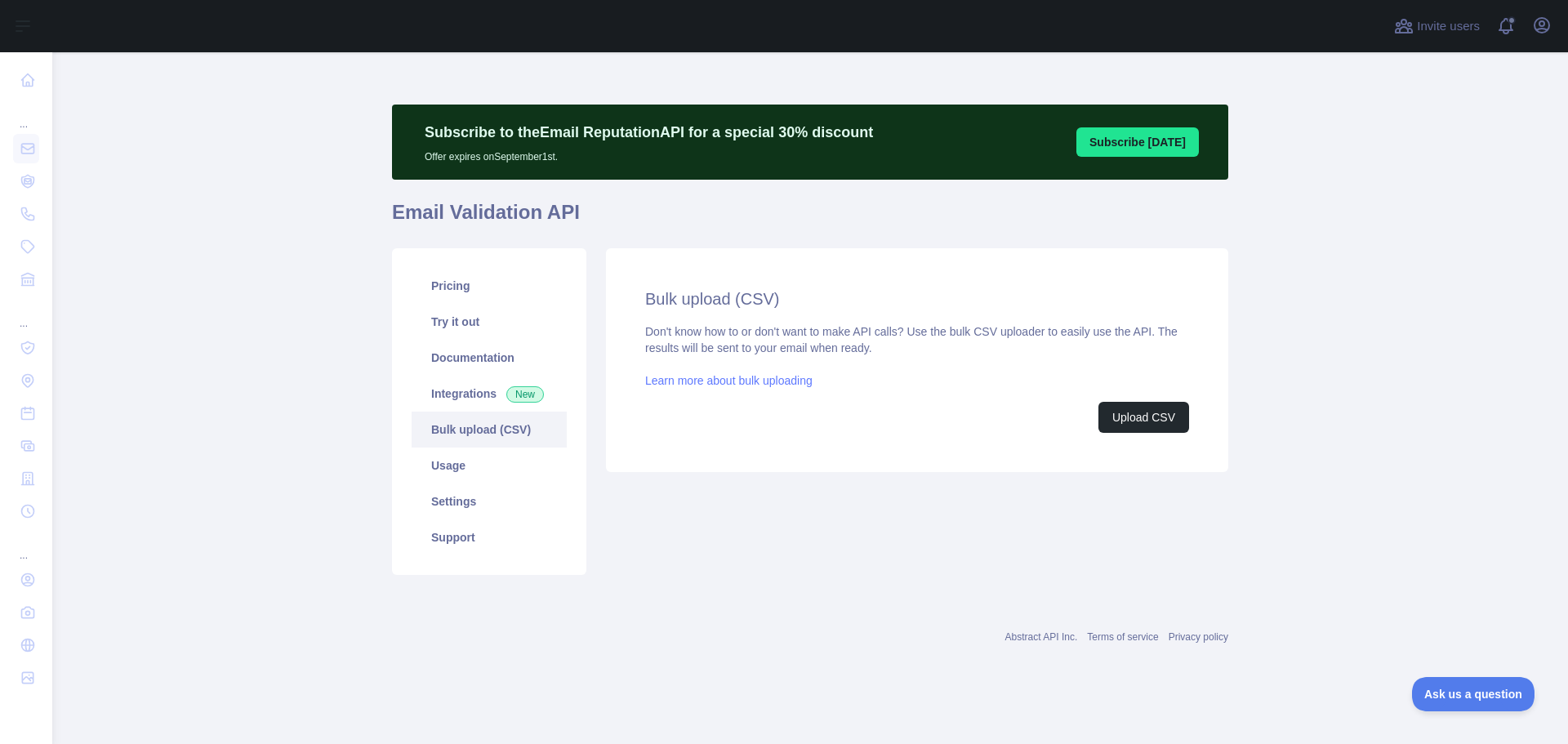
click at [737, 381] on link "Learn more about bulk uploading" at bounding box center [728, 381] width 167 height 13
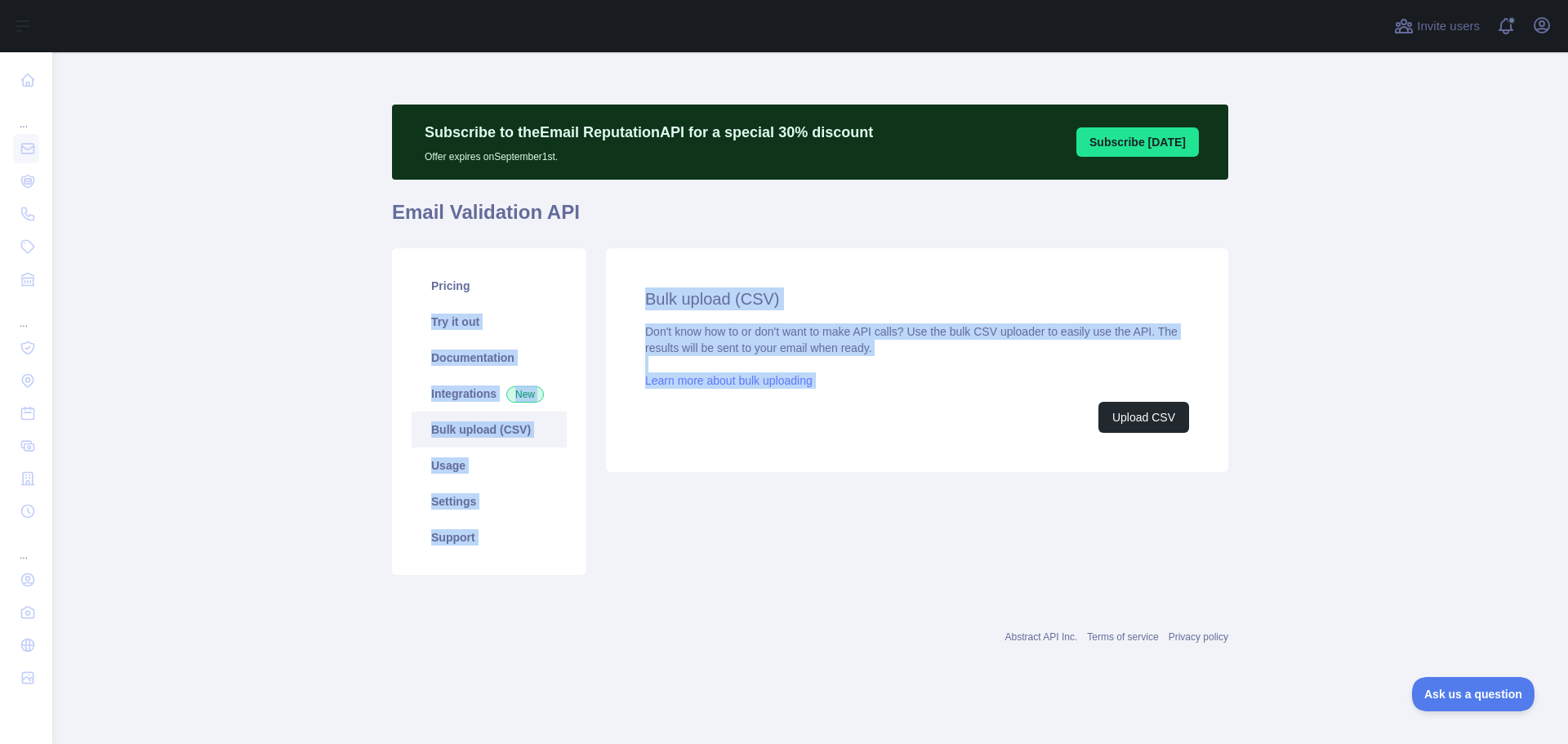
drag, startPoint x: 843, startPoint y: 382, endPoint x: 623, endPoint y: 285, distance: 240.4
click at [566, 262] on div "Pricing Try it out Documentation Integrations New Bulk upload (CSV) Usage Setti…" at bounding box center [809, 411] width 856 height 346
click at [840, 321] on div "Bulk upload (CSV) Don't know how to or don't want to make API calls? Use the bu…" at bounding box center [917, 360] width 544 height 146
drag, startPoint x: 846, startPoint y: 382, endPoint x: 577, endPoint y: 277, distance: 288.8
click at [577, 277] on div "Pricing Try it out Documentation Integrations New Bulk upload (CSV) Usage Setti…" at bounding box center [809, 411] width 856 height 346
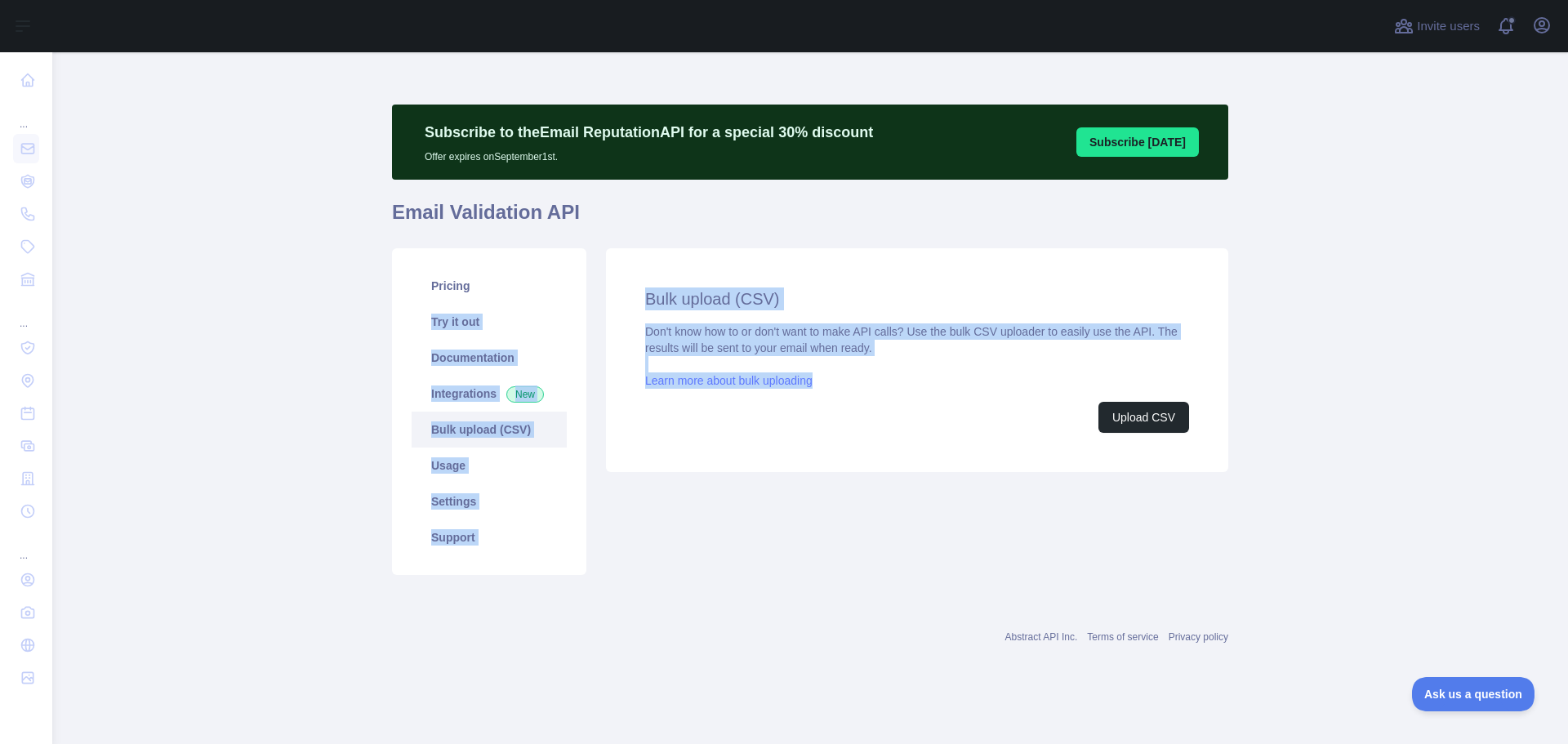
click at [891, 279] on div "Bulk upload (CSV) Don't know how to or don't want to make API calls? Use the bu…" at bounding box center [917, 360] width 623 height 224
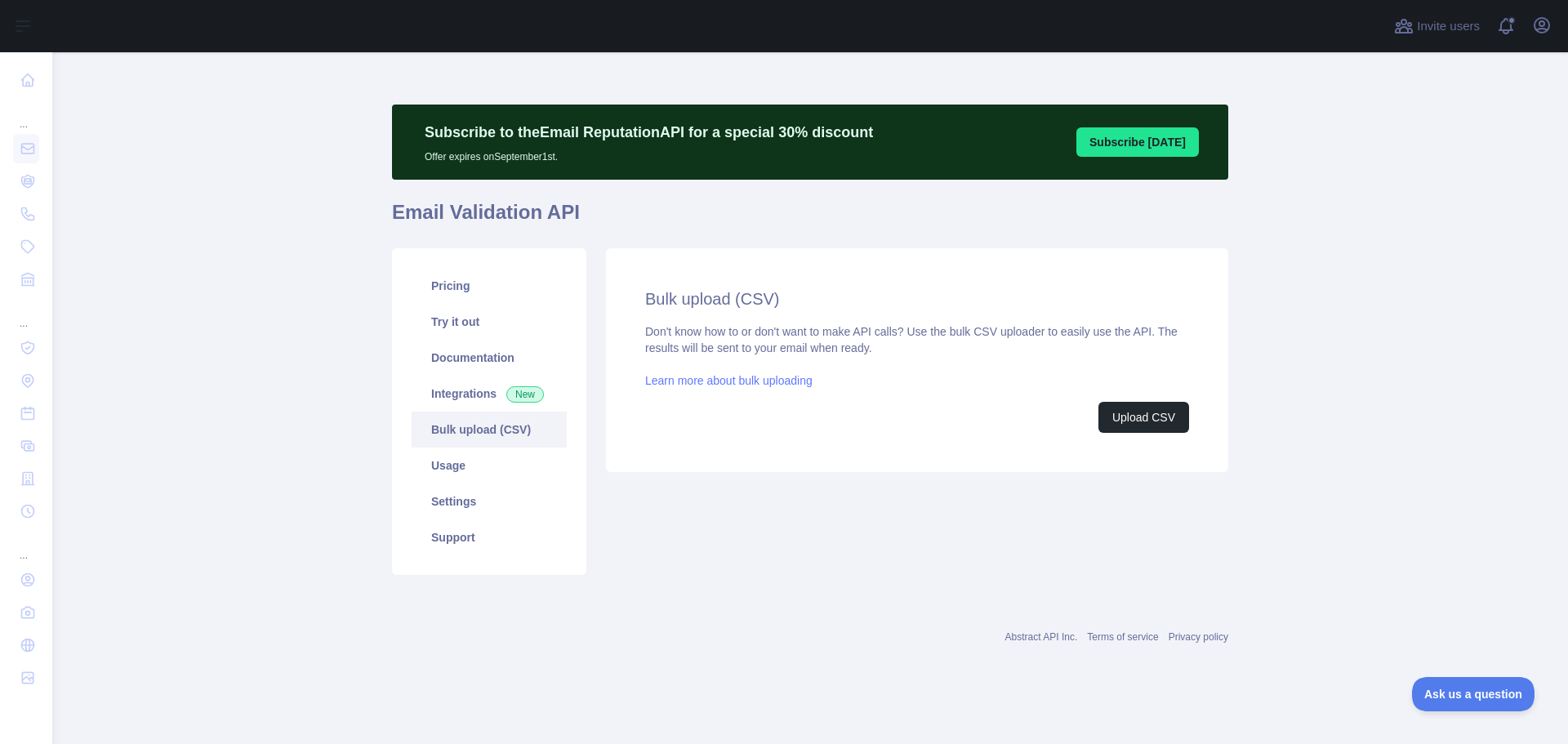
click at [749, 380] on link "Learn more about bulk uploading" at bounding box center [728, 381] width 167 height 13
click at [1143, 431] on button "Upload CSV" at bounding box center [1143, 416] width 91 height 31
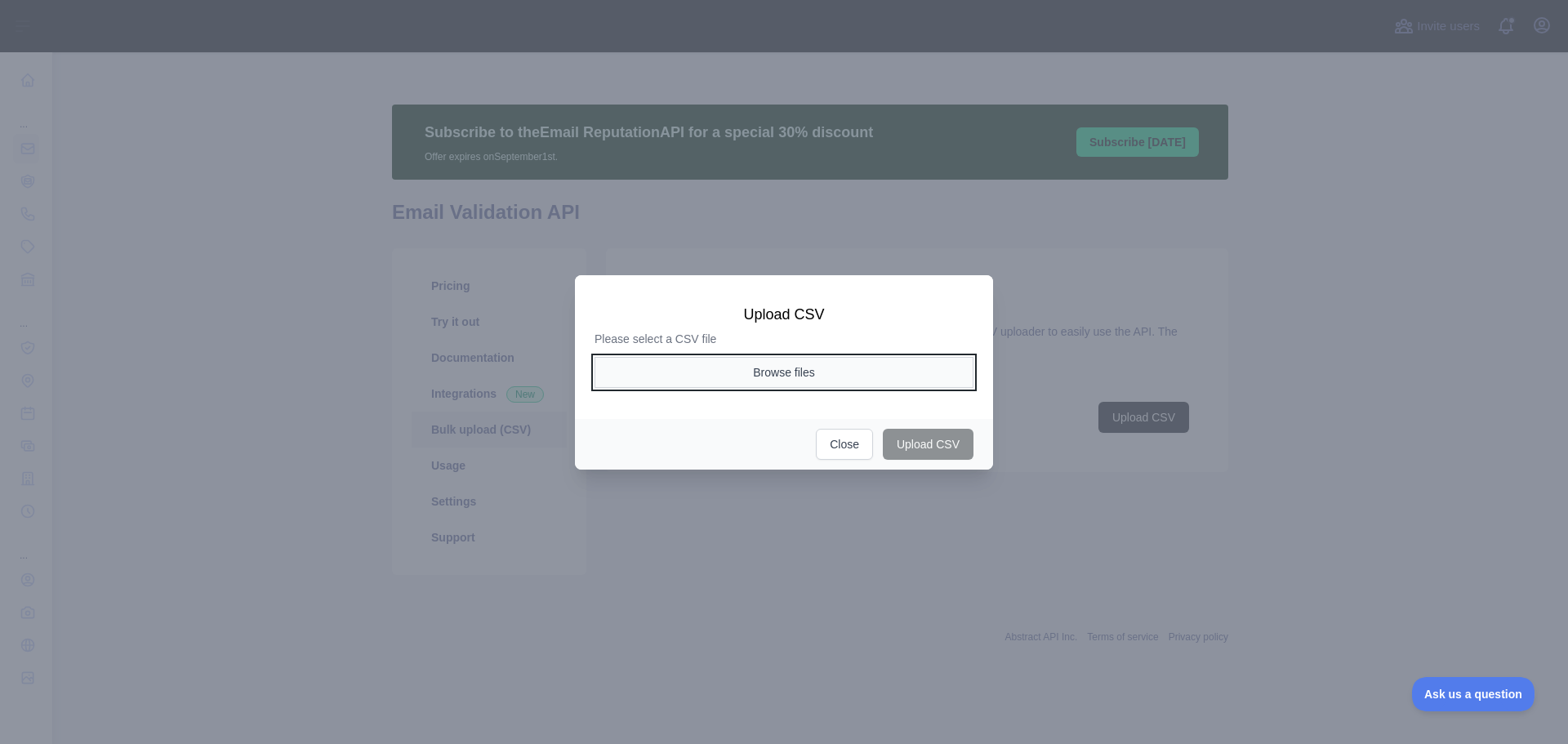
click at [803, 367] on button "Browse files" at bounding box center [784, 372] width 379 height 31
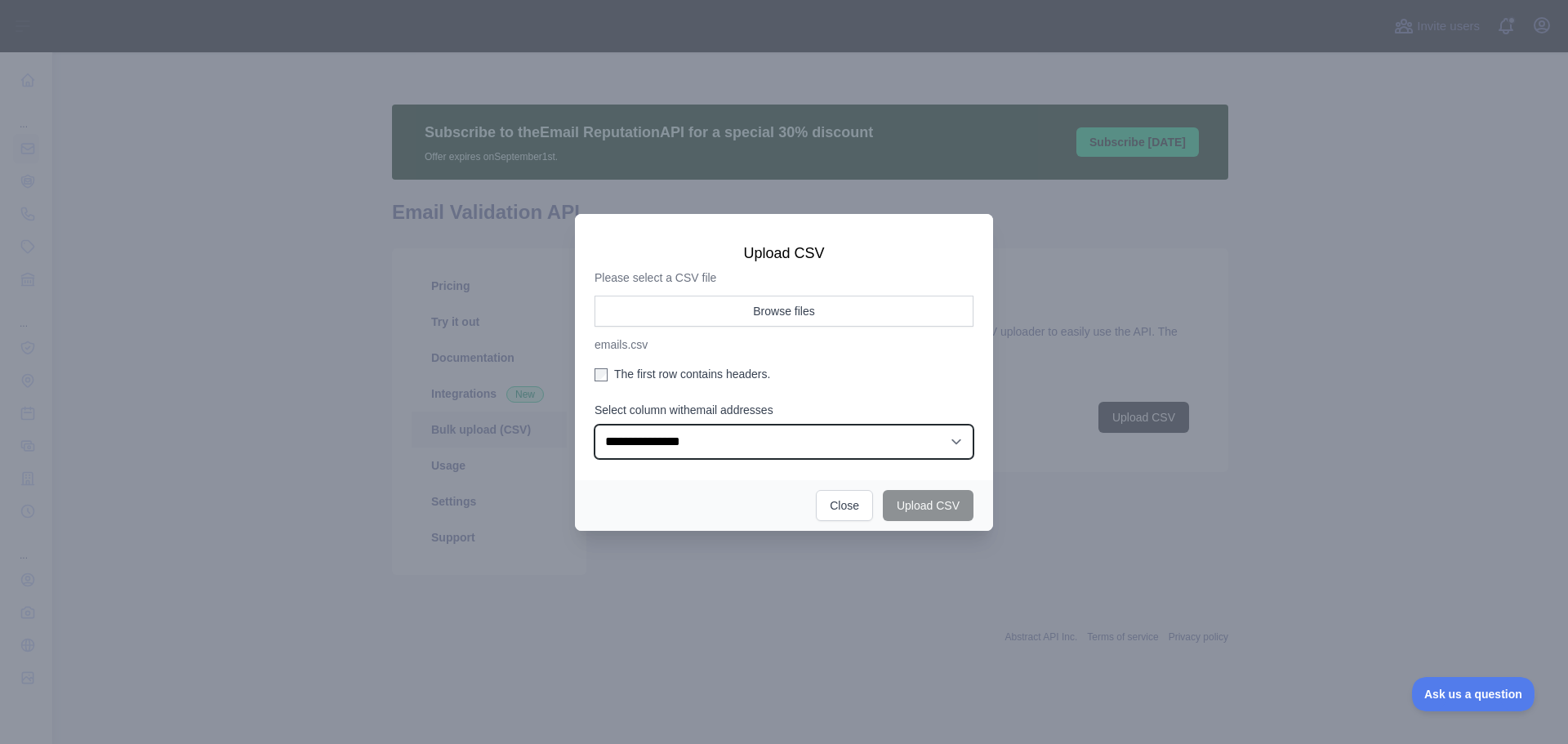
click at [726, 442] on select "**********" at bounding box center [784, 442] width 379 height 35
click at [595, 425] on select "**********" at bounding box center [784, 442] width 379 height 35
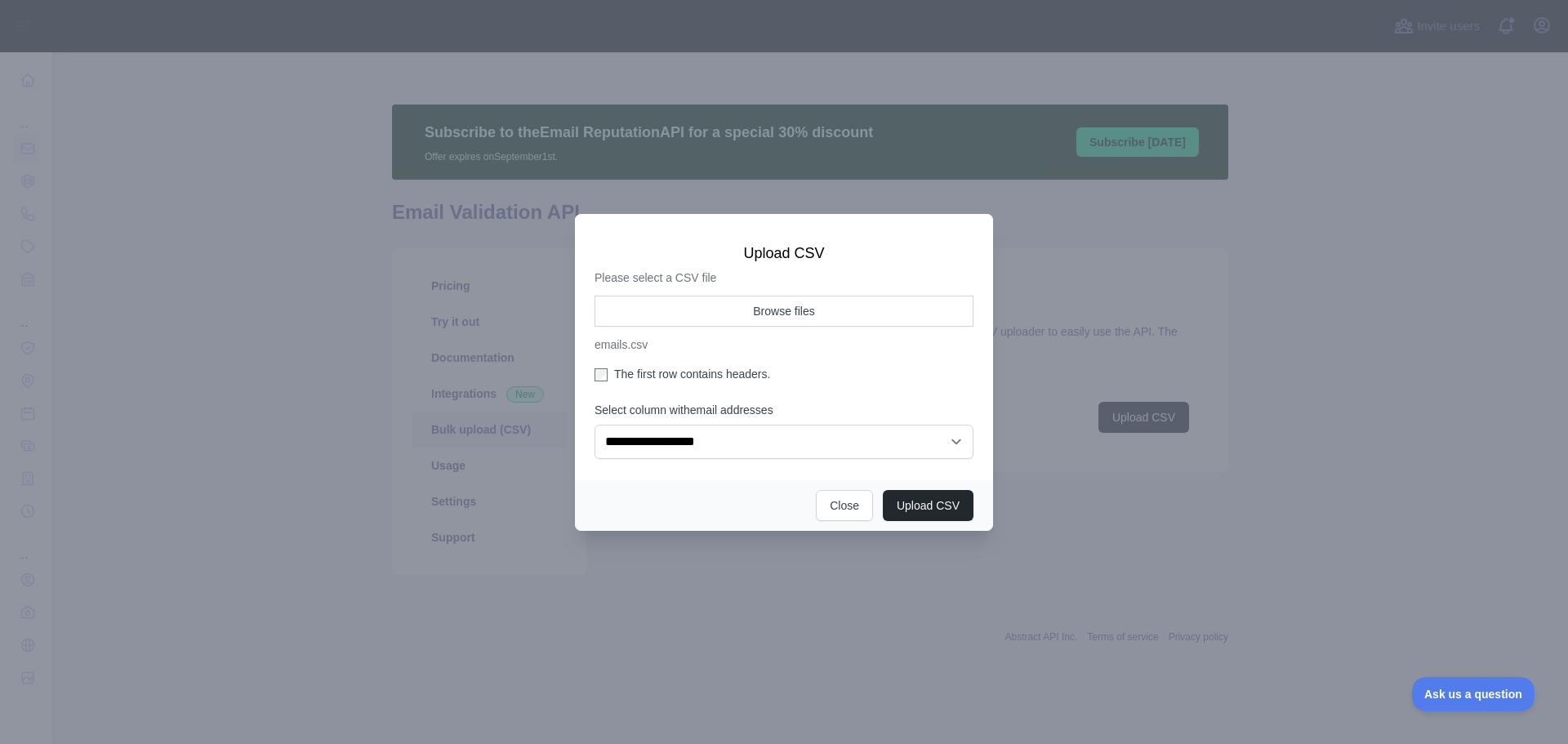
click at [838, 376] on label "The first row contains headers." at bounding box center [784, 373] width 379 height 16
click at [713, 447] on select "**********" at bounding box center [784, 442] width 379 height 35
click at [767, 449] on select "**********" at bounding box center [784, 442] width 379 height 35
click at [835, 441] on select "**********" at bounding box center [784, 442] width 379 height 35
click at [867, 456] on select "**********" at bounding box center [784, 442] width 379 height 35
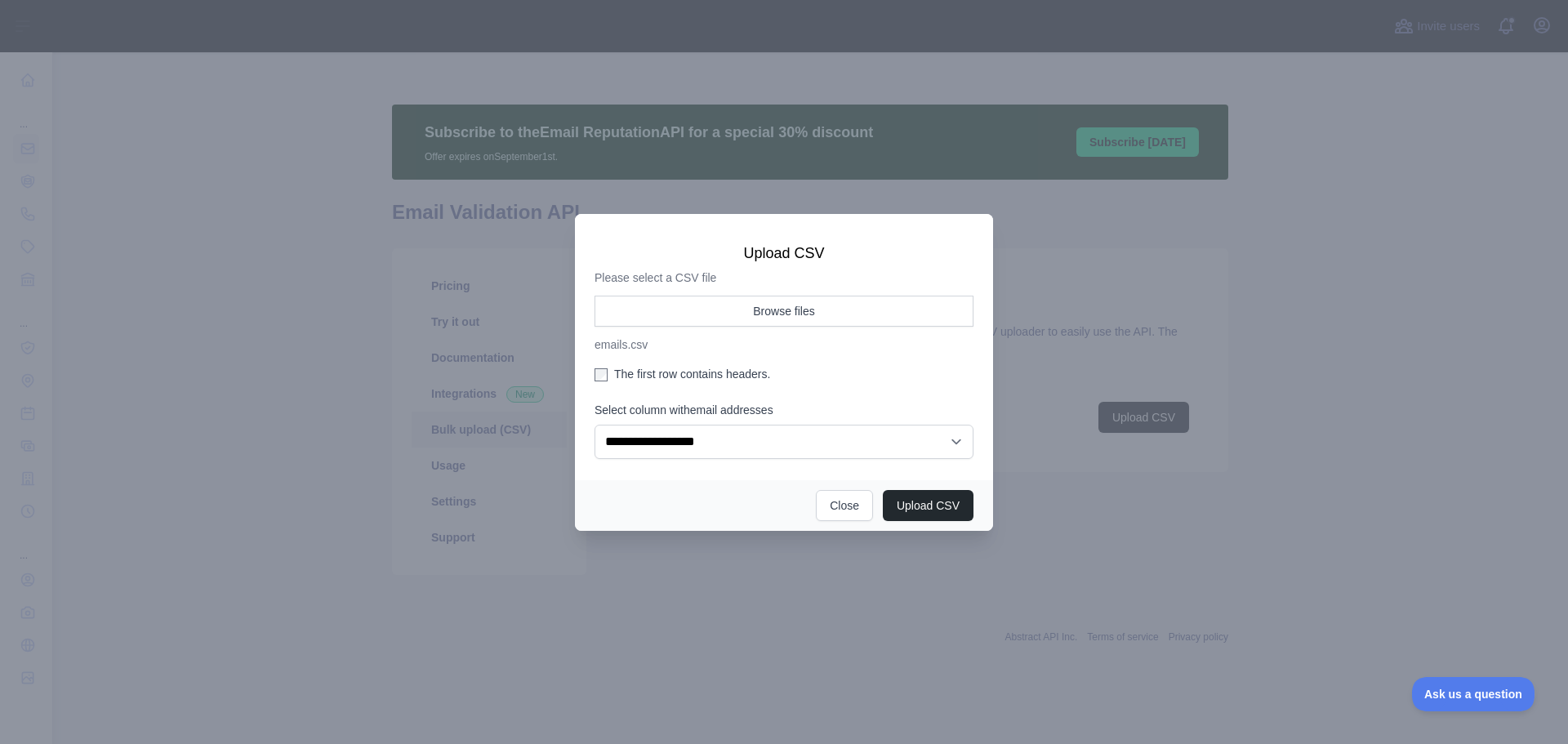
click at [891, 386] on div "The first row contains headers." at bounding box center [784, 377] width 379 height 22
click at [934, 507] on button "Upload CSV" at bounding box center [928, 505] width 91 height 31
select select "**"
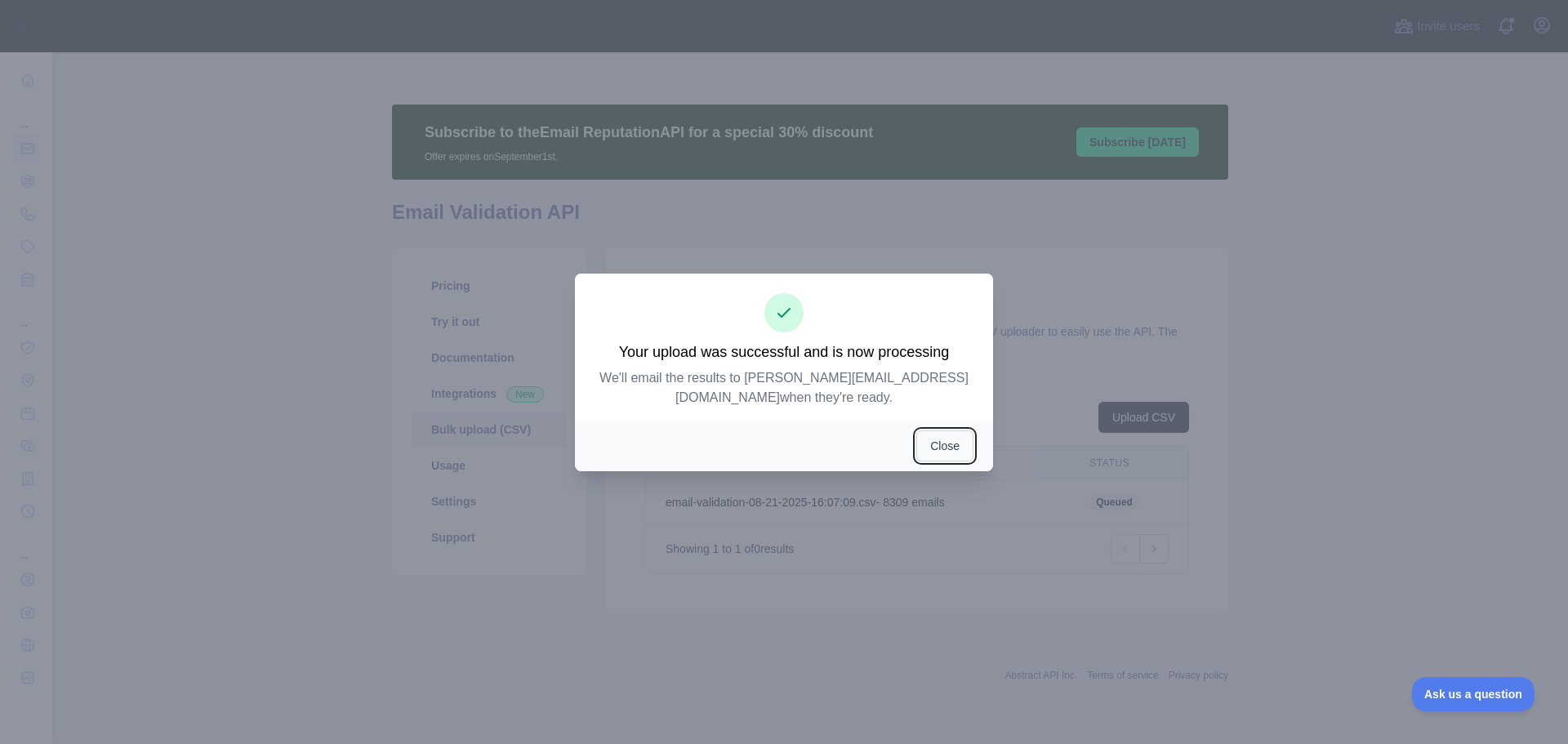
click at [948, 447] on button "Close" at bounding box center [945, 445] width 57 height 31
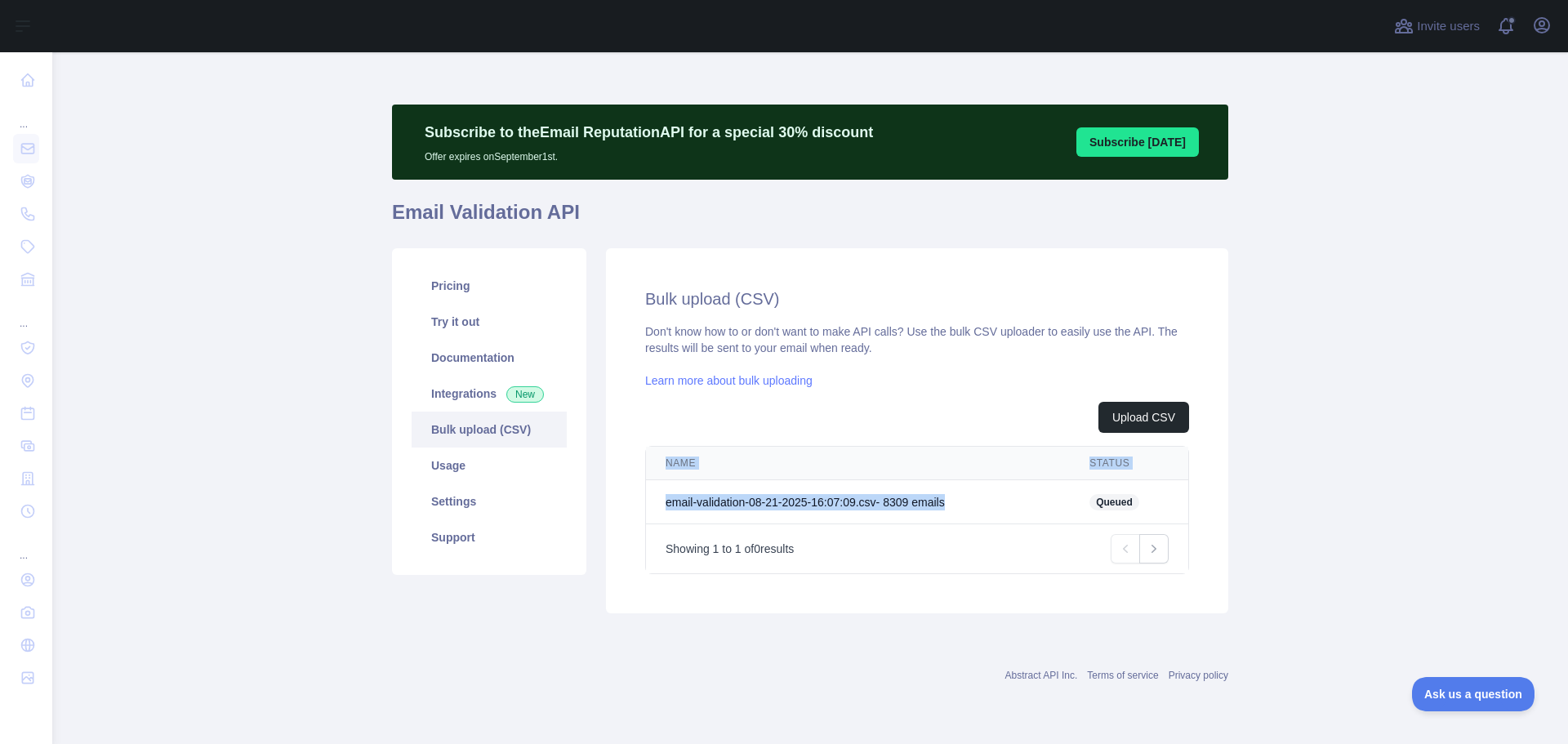
drag, startPoint x: 631, startPoint y: 502, endPoint x: 987, endPoint y: 508, distance: 356.1
click at [988, 504] on div "Bulk upload (CSV) Don't know how to or don't want to make API calls? Use the bu…" at bounding box center [917, 430] width 623 height 365
click at [974, 599] on div "Bulk upload (CSV) Don't know how to or don't want to make API calls? Use the bu…" at bounding box center [917, 430] width 623 height 365
click at [1388, 238] on main "Subscribe to the Email Reputation API for a special 30 % discount Offer expires…" at bounding box center [810, 398] width 1516 height 692
click at [441, 288] on link "Pricing" at bounding box center [489, 286] width 155 height 35
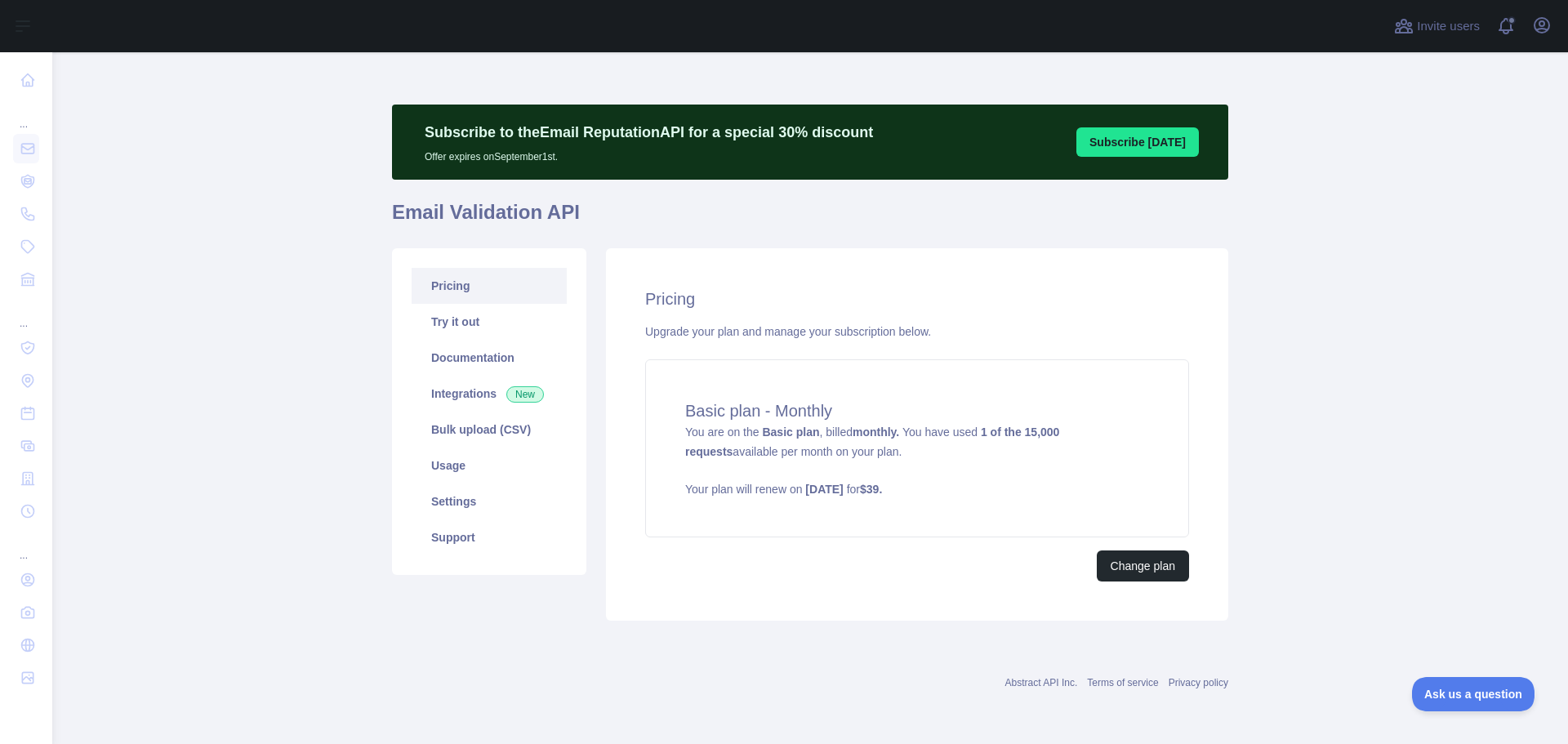
click at [967, 228] on h1 "Email Validation API" at bounding box center [810, 218] width 836 height 39
click at [474, 428] on link "Bulk upload (CSV)" at bounding box center [489, 429] width 155 height 35
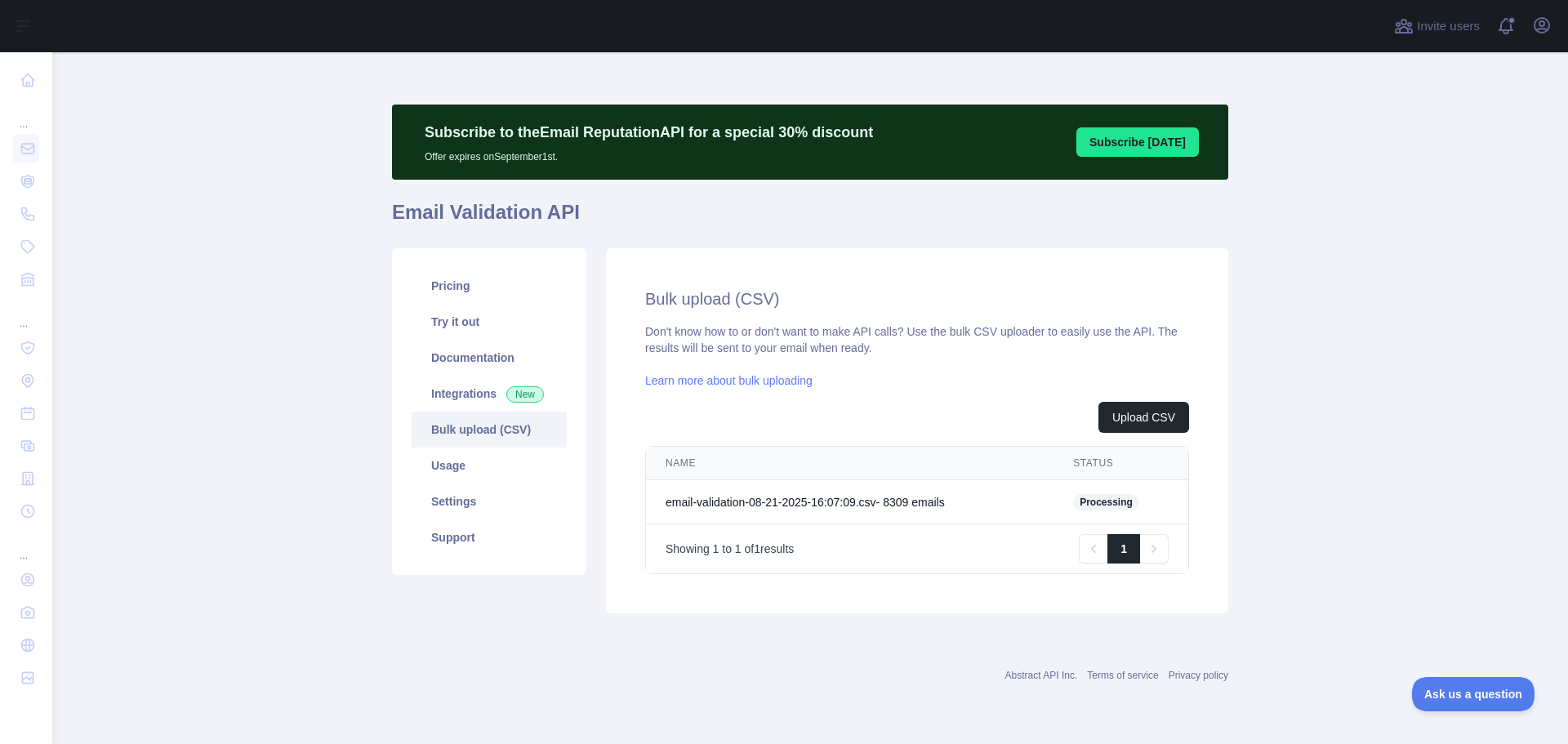
click at [1128, 295] on h2 "Bulk upload (CSV)" at bounding box center [917, 299] width 544 height 22
click at [480, 294] on link "Pricing" at bounding box center [489, 286] width 155 height 35
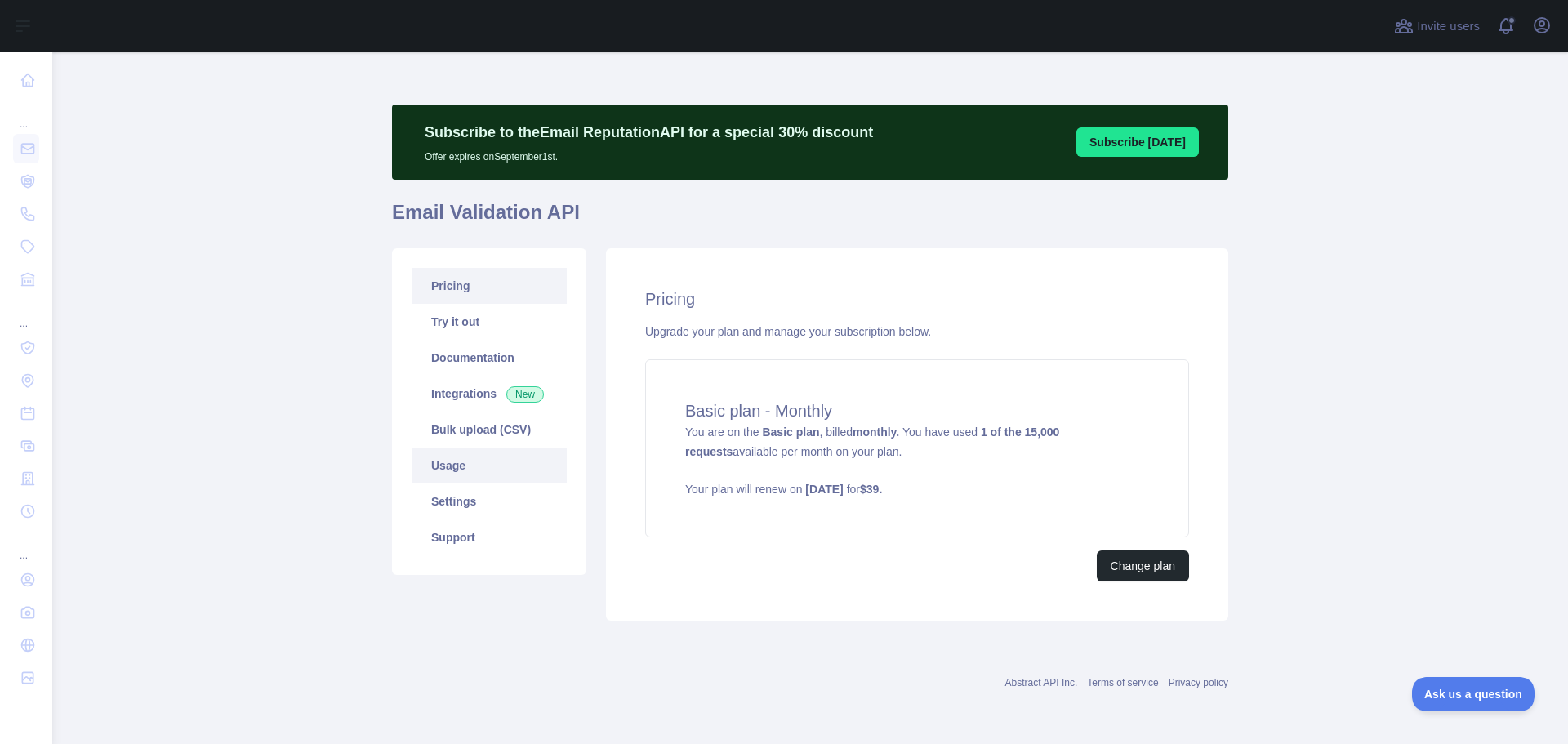
click at [469, 460] on link "Usage" at bounding box center [489, 465] width 155 height 35
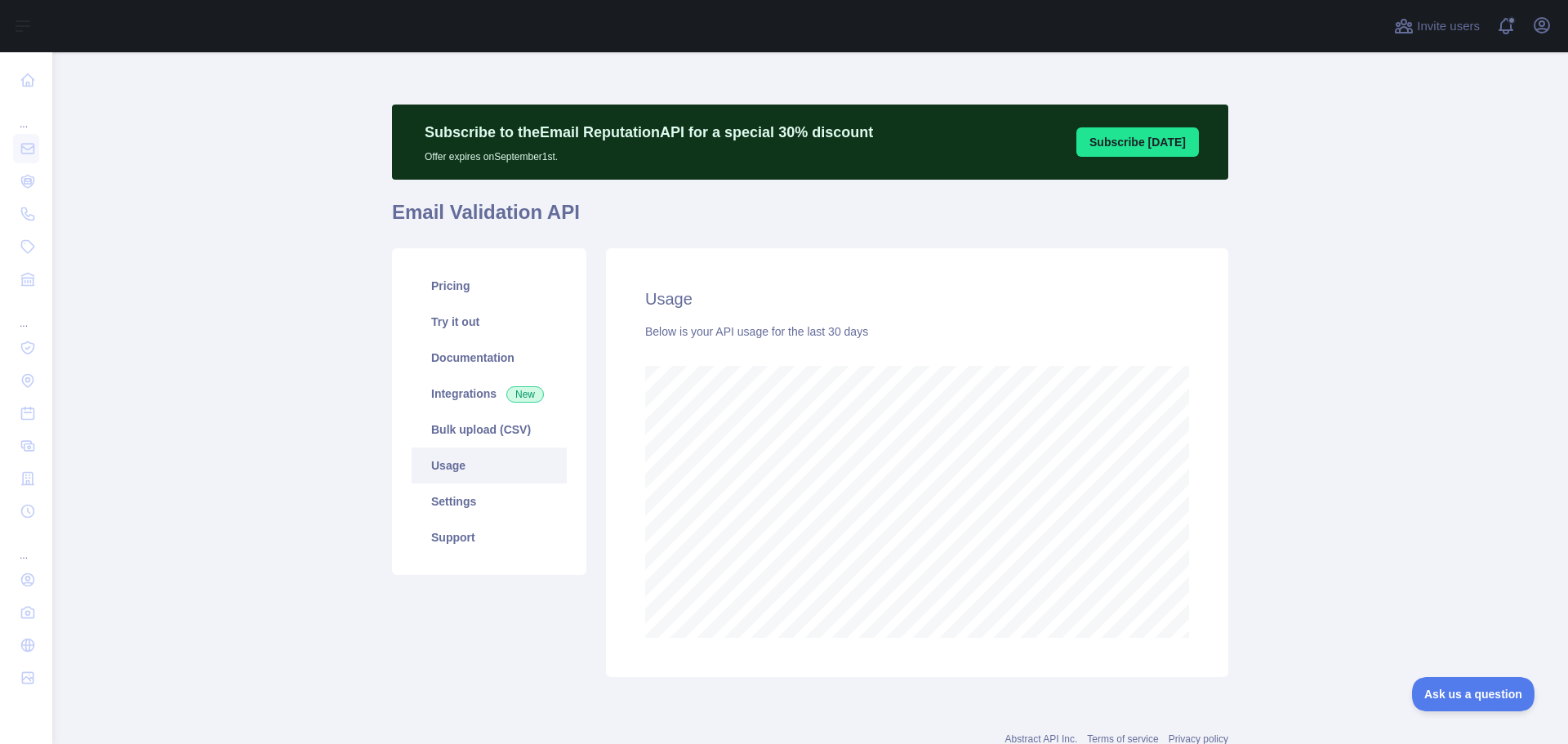
scroll to position [692, 1504]
click at [606, 249] on div "Usage Below is your API usage for the last 30 days" at bounding box center [917, 462] width 623 height 428
click at [491, 432] on link "Bulk upload (CSV)" at bounding box center [489, 429] width 155 height 35
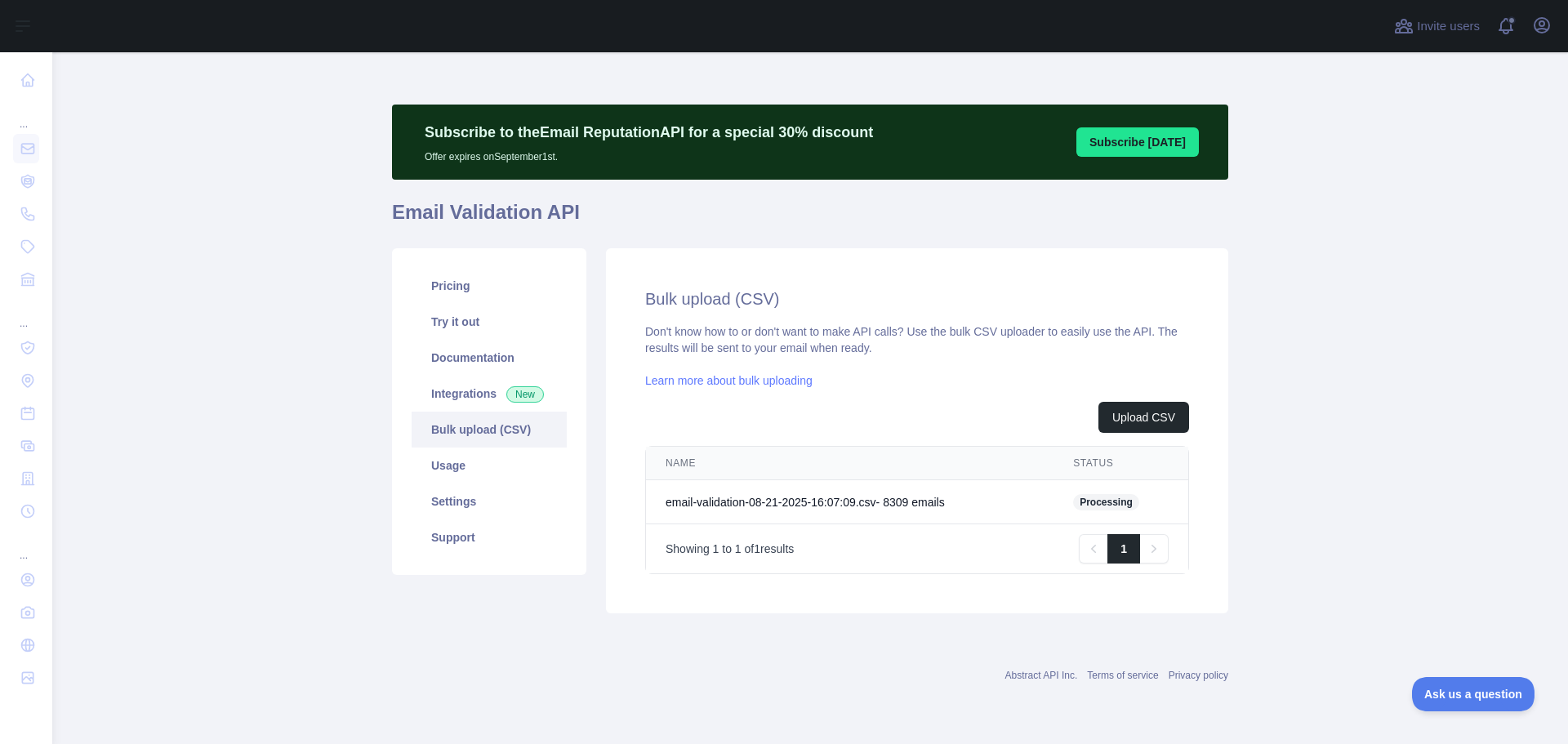
click at [844, 441] on div "Upload CSV NAME STATUS email-validation-08-21-2025-16:07:09.csv - 8309 email s …" at bounding box center [917, 487] width 544 height 173
click at [841, 302] on h2 "Bulk upload (CSV)" at bounding box center [917, 299] width 544 height 22
click at [1512, 288] on main "Subscribe to the Email Reputation API for a special 30 % discount Offer expires…" at bounding box center [810, 398] width 1516 height 692
click at [919, 251] on div "Bulk upload (CSV) Don't know how to or don't want to make API calls? Use the bu…" at bounding box center [917, 430] width 623 height 365
click at [343, 261] on main "Subscribe to the Email Reputation API for a special 30 % discount Offer expires…" at bounding box center [810, 398] width 1516 height 692
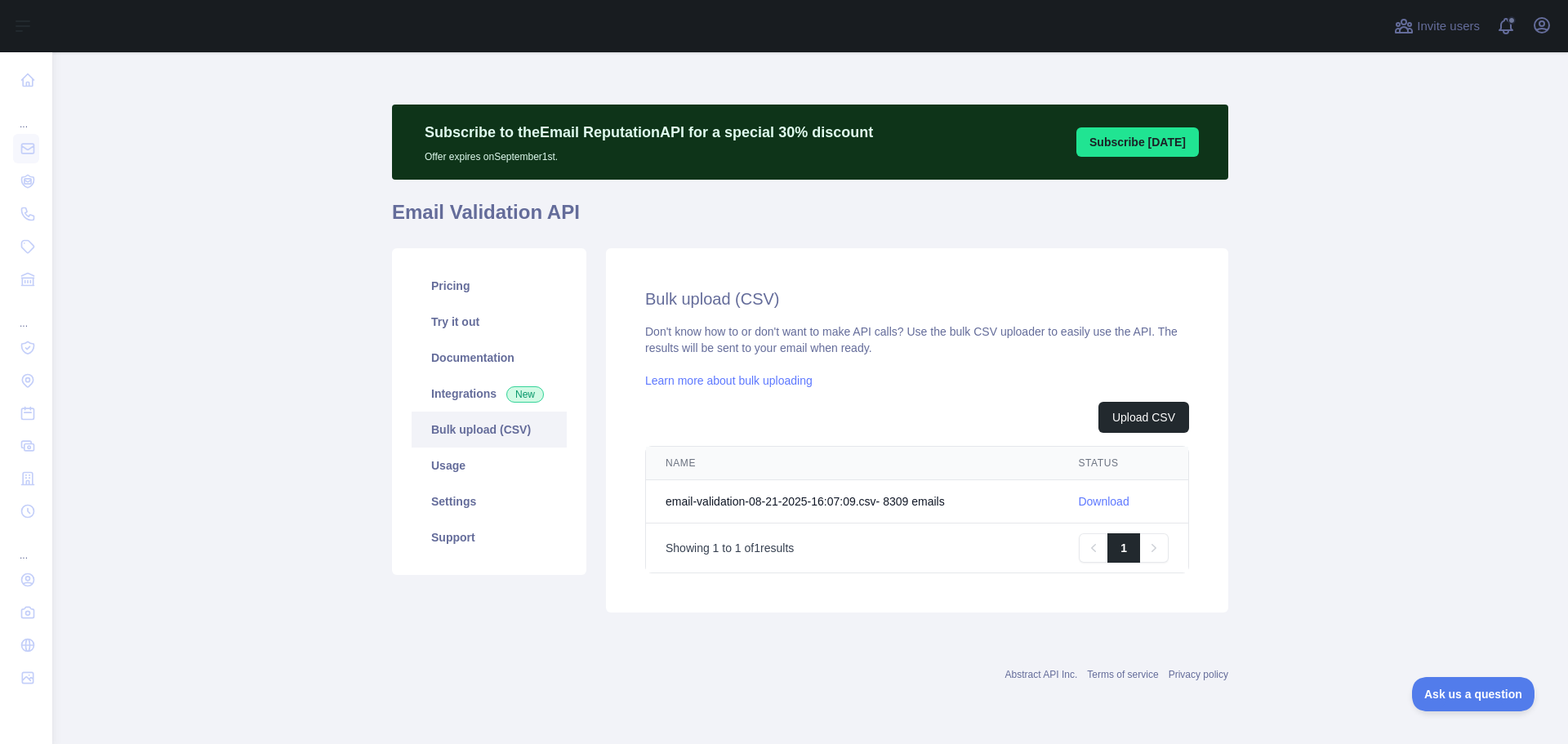
click at [1105, 506] on link "Download" at bounding box center [1103, 501] width 50 height 13
drag, startPoint x: 1369, startPoint y: 134, endPoint x: 1351, endPoint y: 125, distance: 20.1
click at [1369, 134] on main "Subscribe to the Email Reputation API for a special 30 % discount Offer expires…" at bounding box center [810, 398] width 1516 height 692
